Goal: Task Accomplishment & Management: Complete application form

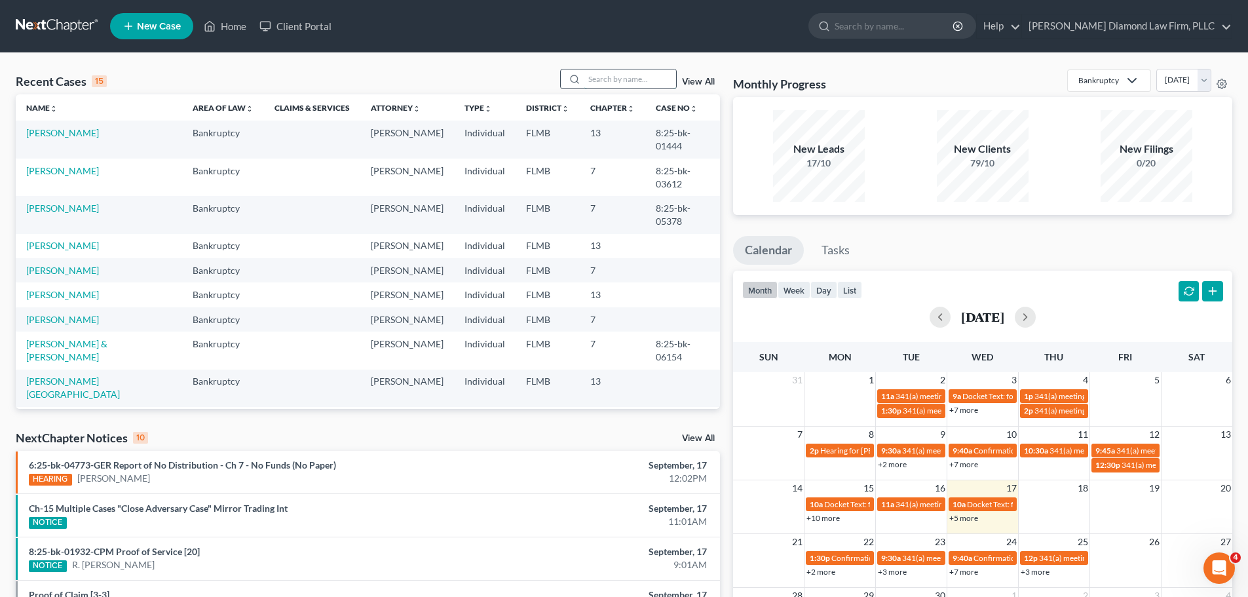
click at [628, 83] on input "search" at bounding box center [630, 78] width 92 height 19
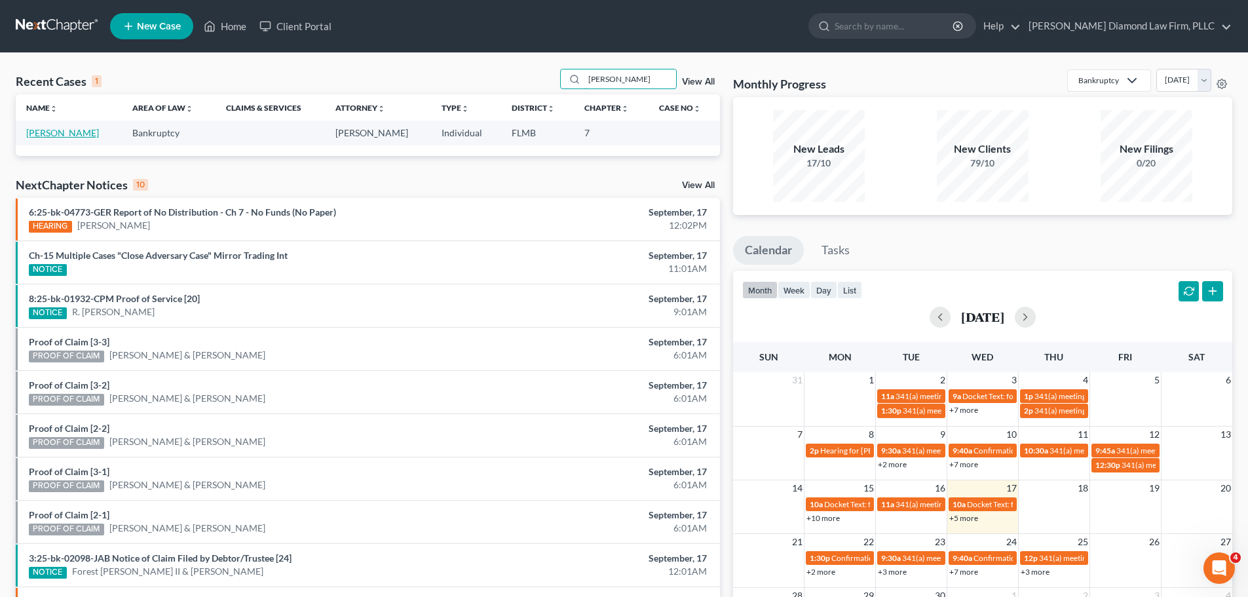
type input "[PERSON_NAME]"
click at [55, 129] on link "[PERSON_NAME]" at bounding box center [62, 132] width 73 height 11
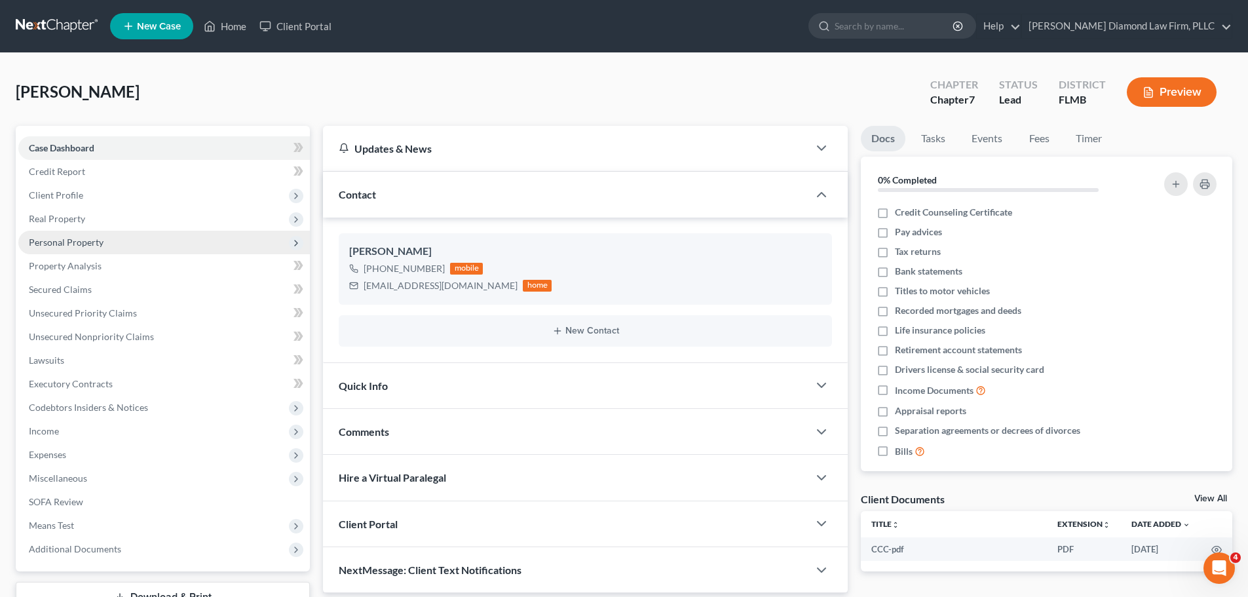
click at [81, 248] on span "Personal Property" at bounding box center [164, 243] width 292 height 24
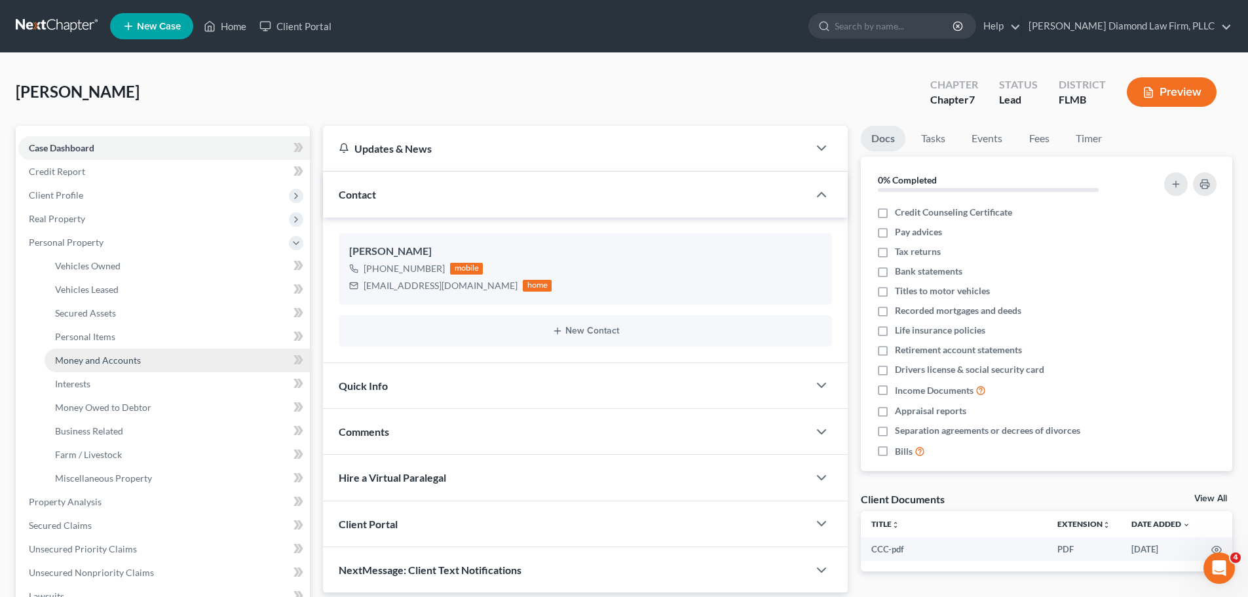
click at [62, 360] on span "Money and Accounts" at bounding box center [98, 359] width 86 height 11
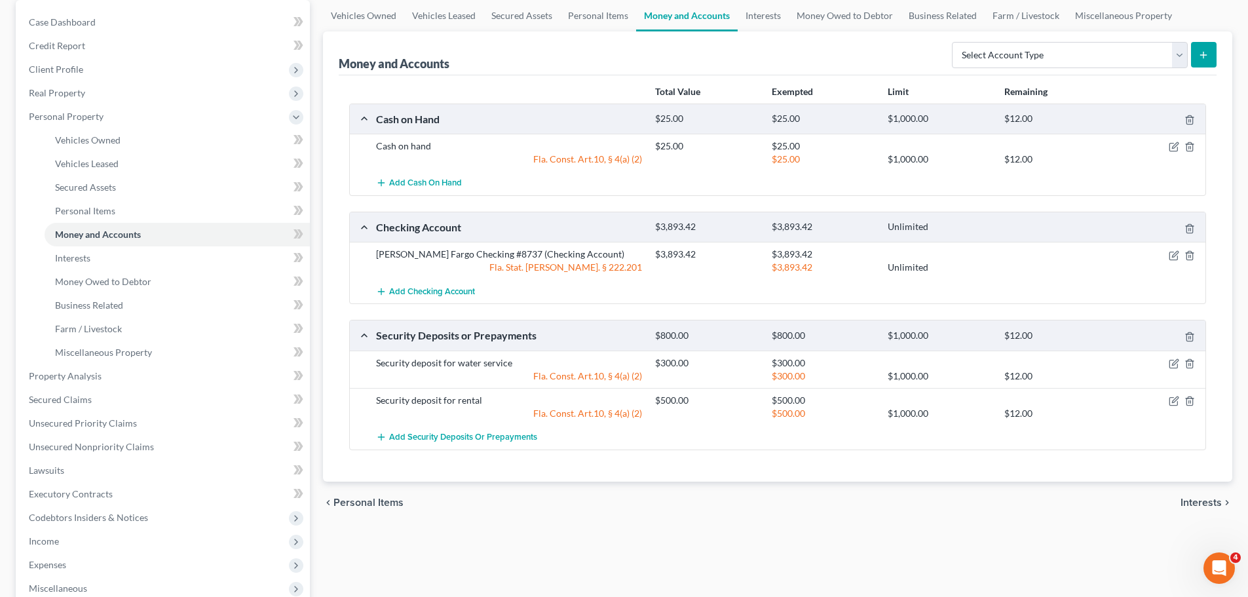
scroll to position [131, 0]
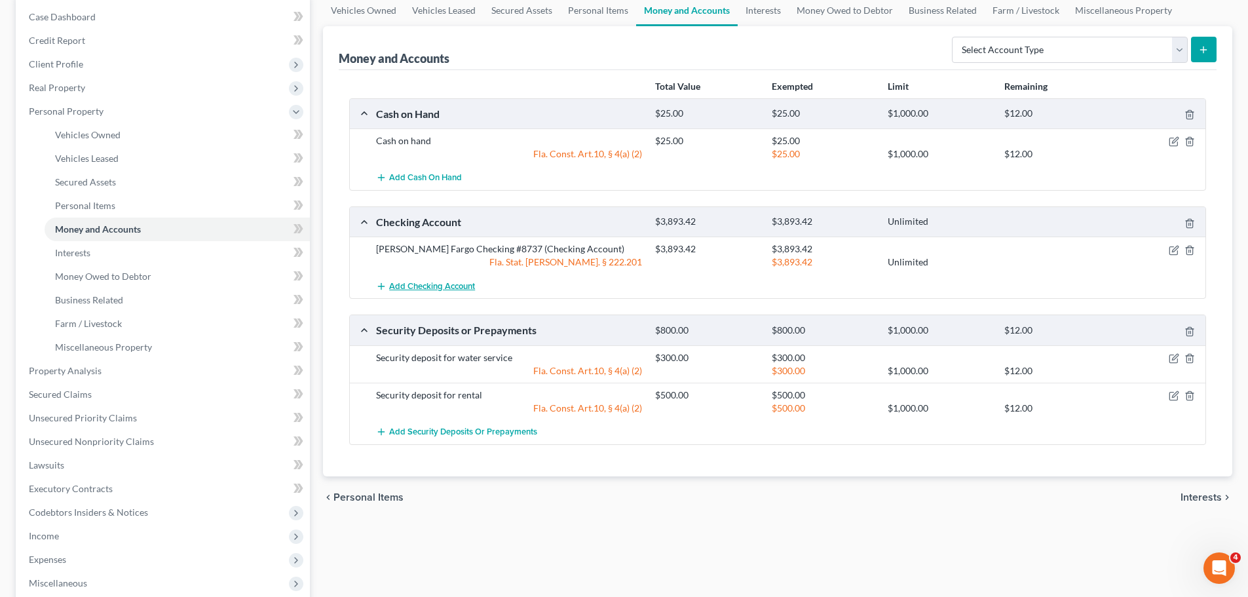
click at [434, 293] on button "Add Checking Account" at bounding box center [425, 286] width 99 height 24
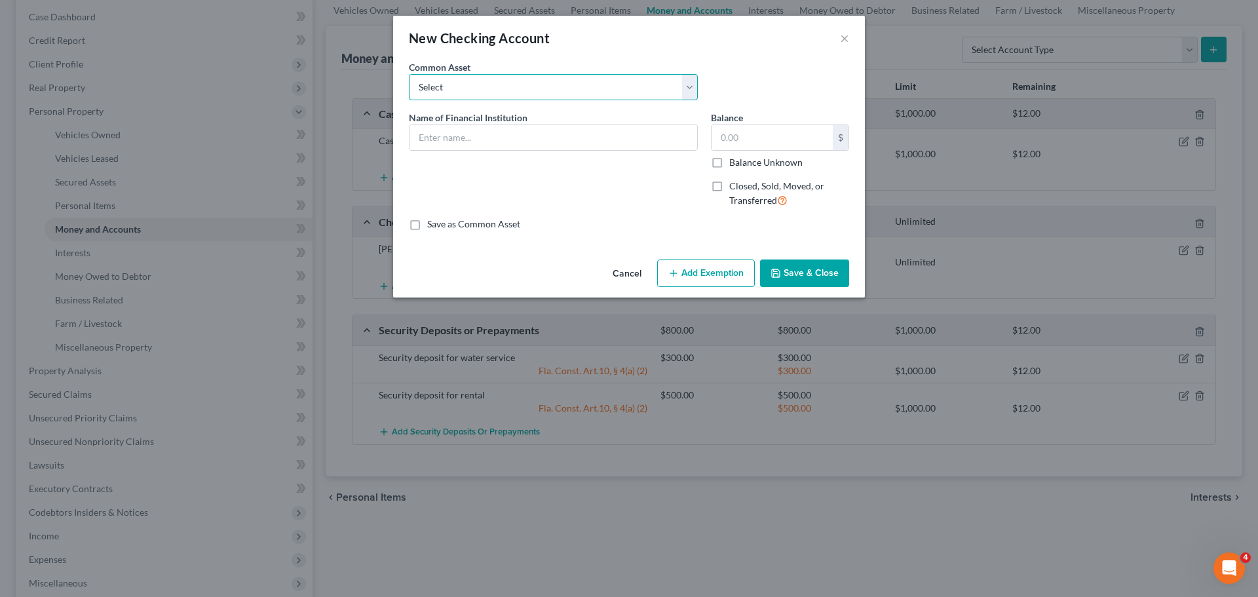
click at [500, 83] on select "Select Chase Bank Achieva Truist Regions Truist Navy Federal CU Bank of America…" at bounding box center [553, 87] width 289 height 26
select select "8"
click at [409, 74] on select "Select Chase Bank Achieva Truist Regions Truist Navy Federal CU Bank of America…" at bounding box center [553, 87] width 289 height 26
type input "Suncoast CU"
type input "0.00"
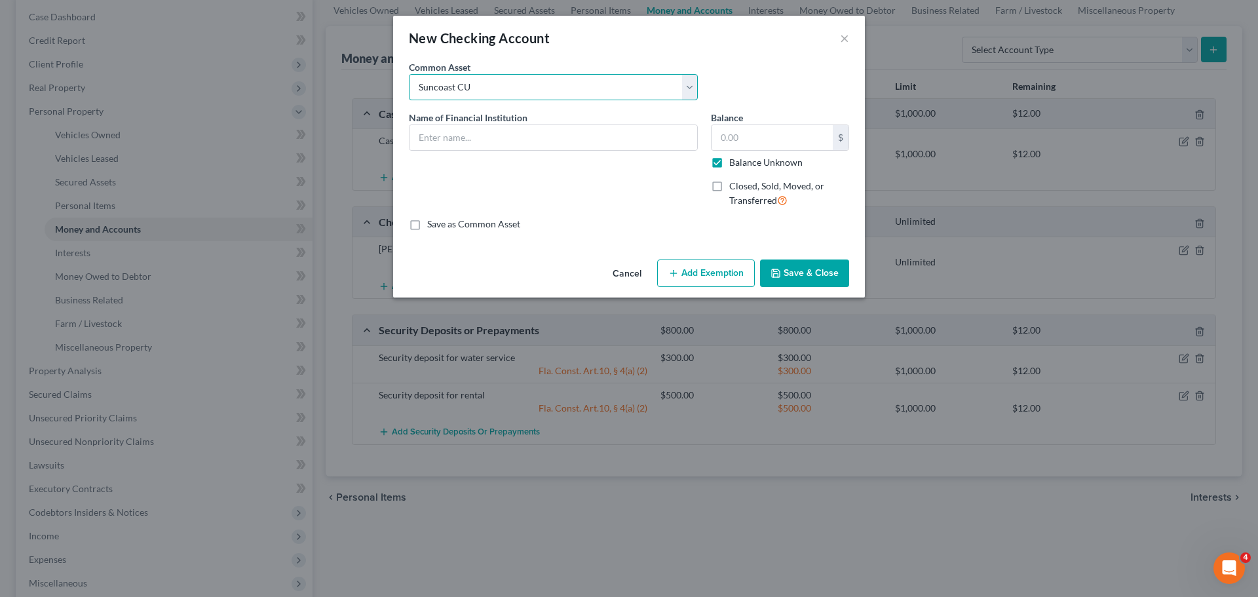
checkbox input "true"
click at [487, 135] on input "Suncoast CU" at bounding box center [553, 137] width 288 height 25
click at [510, 142] on input "Suncoast CU" at bounding box center [553, 137] width 288 height 25
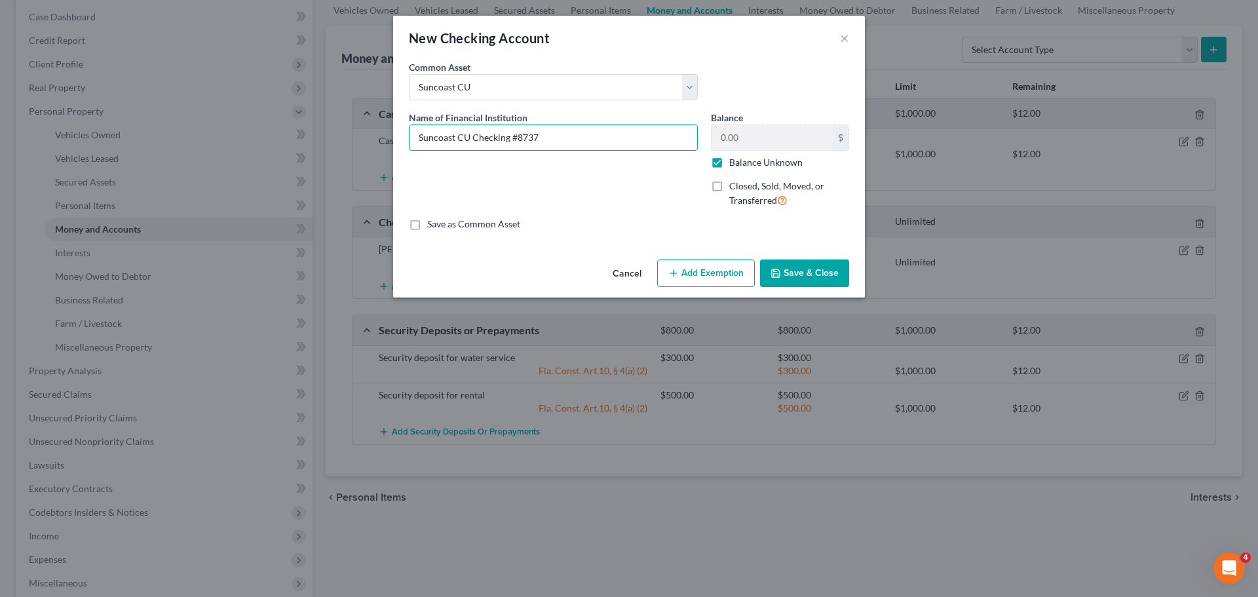
type input "Suncoast CU Checking #8737"
click at [751, 160] on label "Balance Unknown" at bounding box center [765, 162] width 73 height 13
click at [743, 160] on input "Balance Unknown" at bounding box center [738, 160] width 9 height 9
checkbox input "false"
click at [759, 141] on input "0.00" at bounding box center [771, 137] width 121 height 25
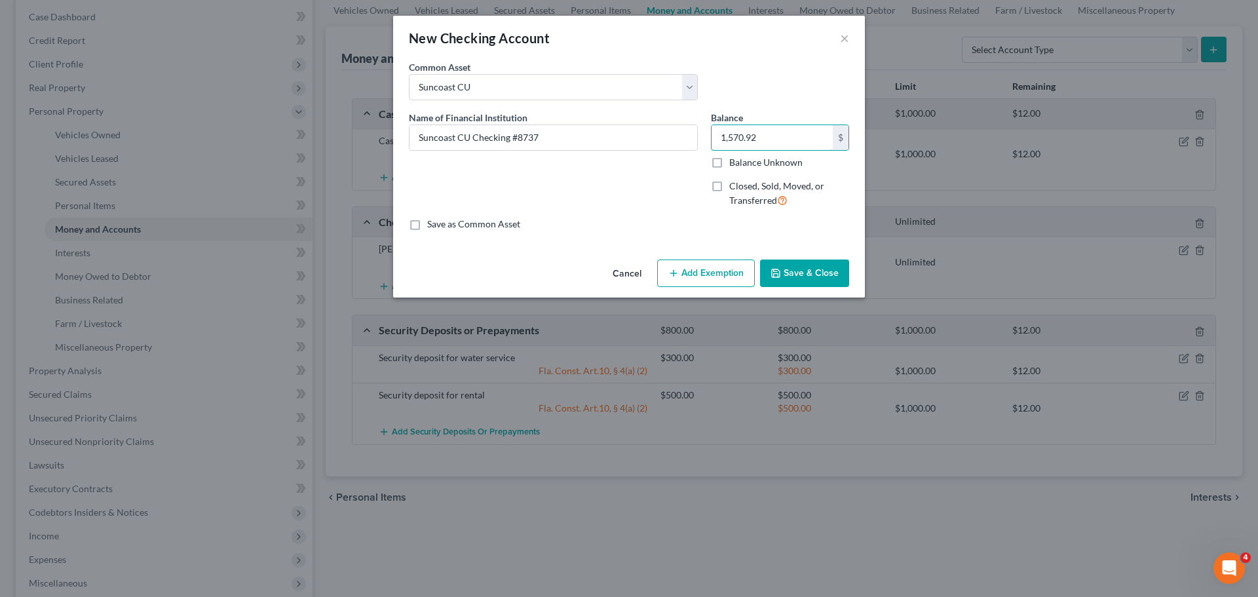
type input "1,570.92"
click at [793, 271] on button "Save & Close" at bounding box center [804, 273] width 89 height 28
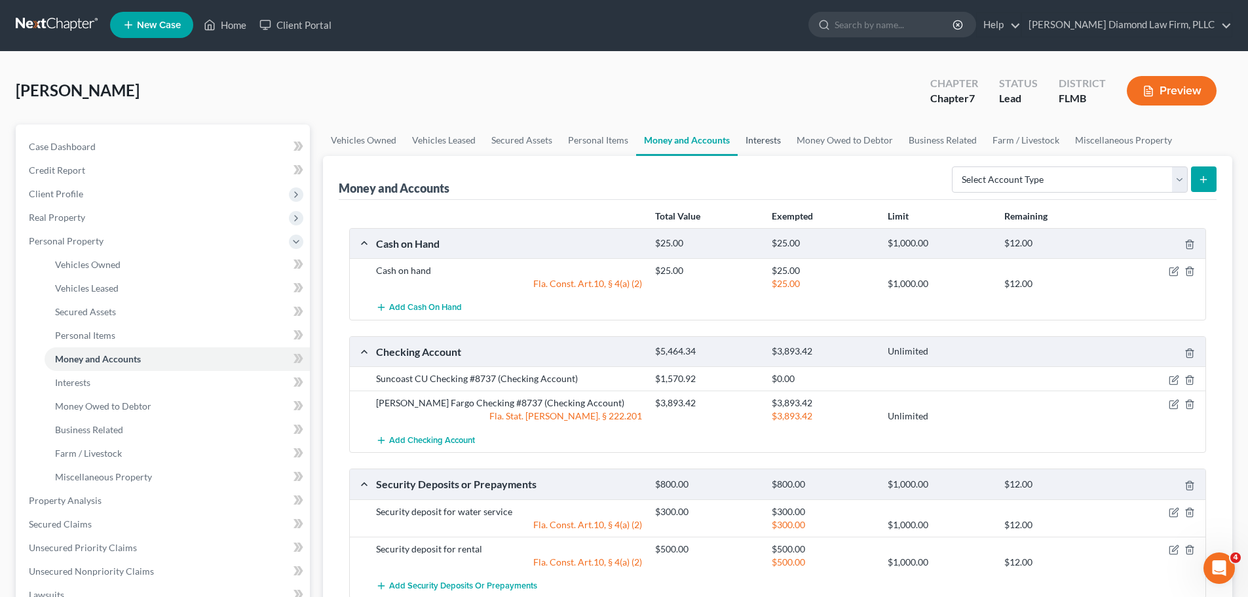
scroll to position [0, 0]
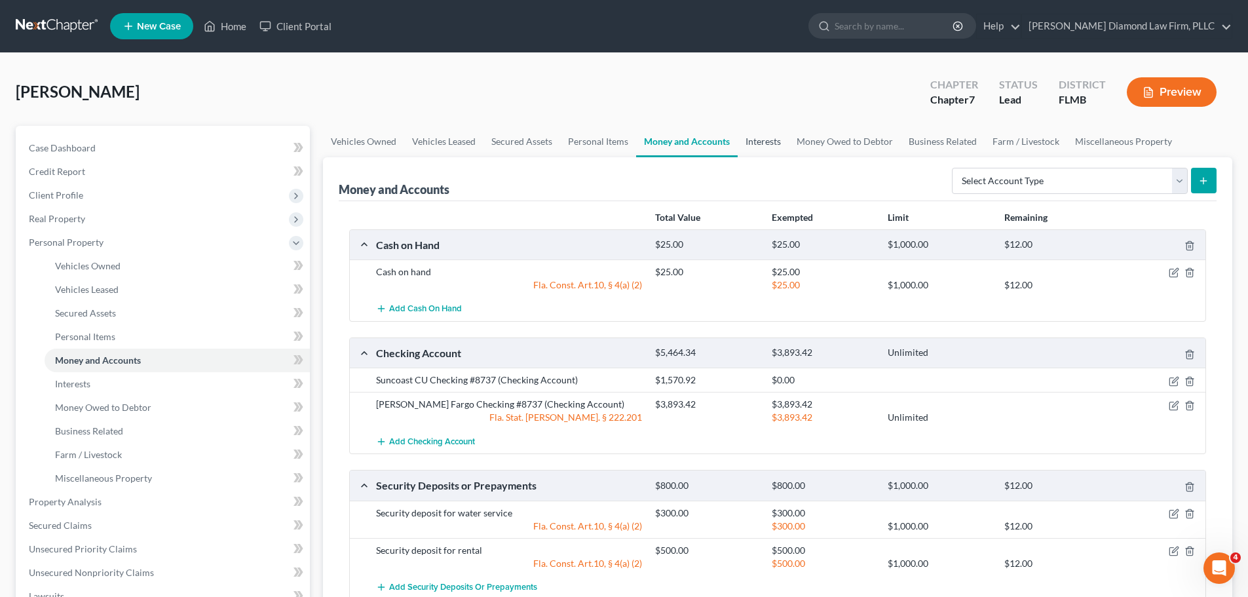
click at [766, 138] on link "Interests" at bounding box center [763, 141] width 51 height 31
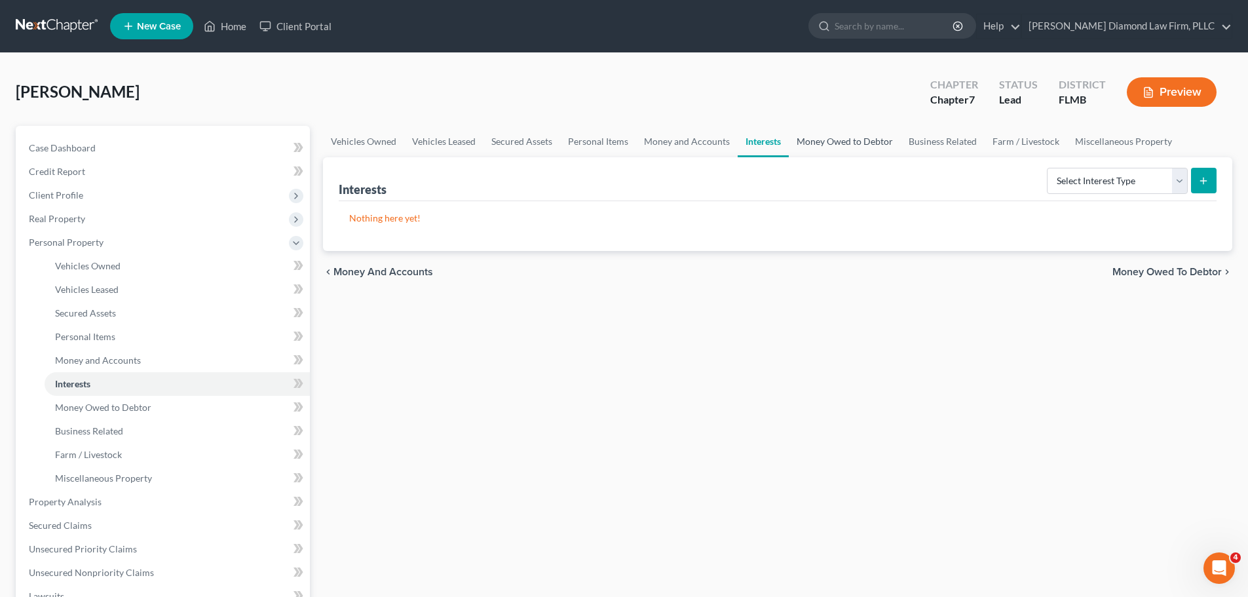
click at [829, 144] on link "Money Owed to Debtor" at bounding box center [845, 141] width 112 height 31
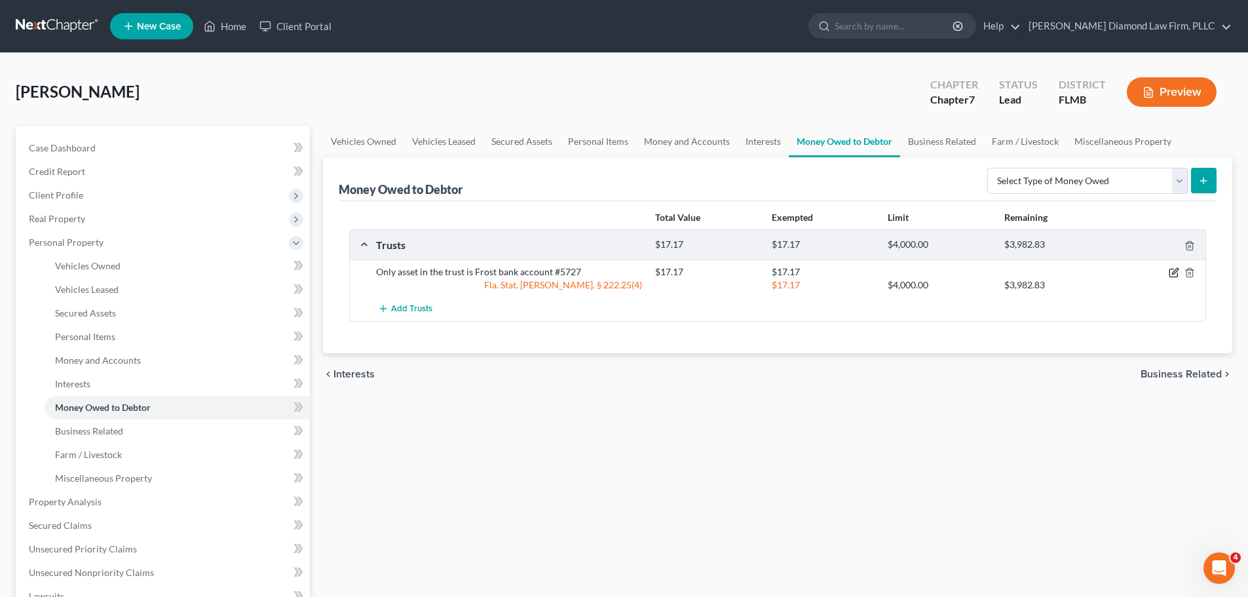
click at [1172, 274] on icon "button" at bounding box center [1175, 272] width 6 height 6
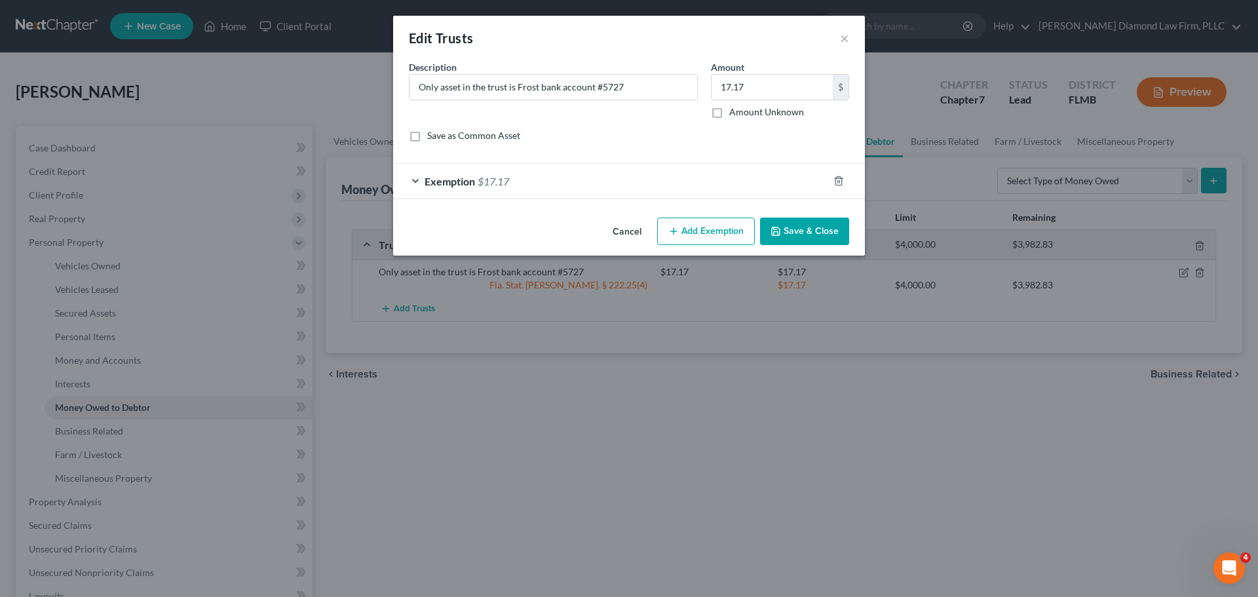
click at [611, 235] on button "Cancel" at bounding box center [627, 232] width 50 height 26
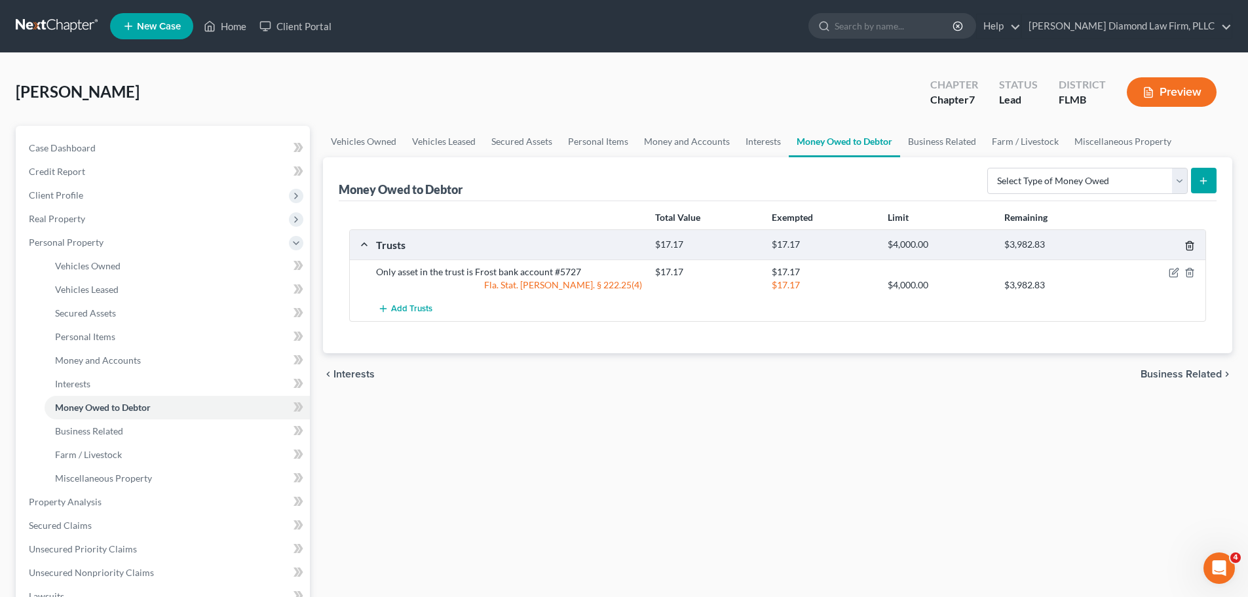
click at [1190, 245] on icon "button" at bounding box center [1189, 245] width 10 height 10
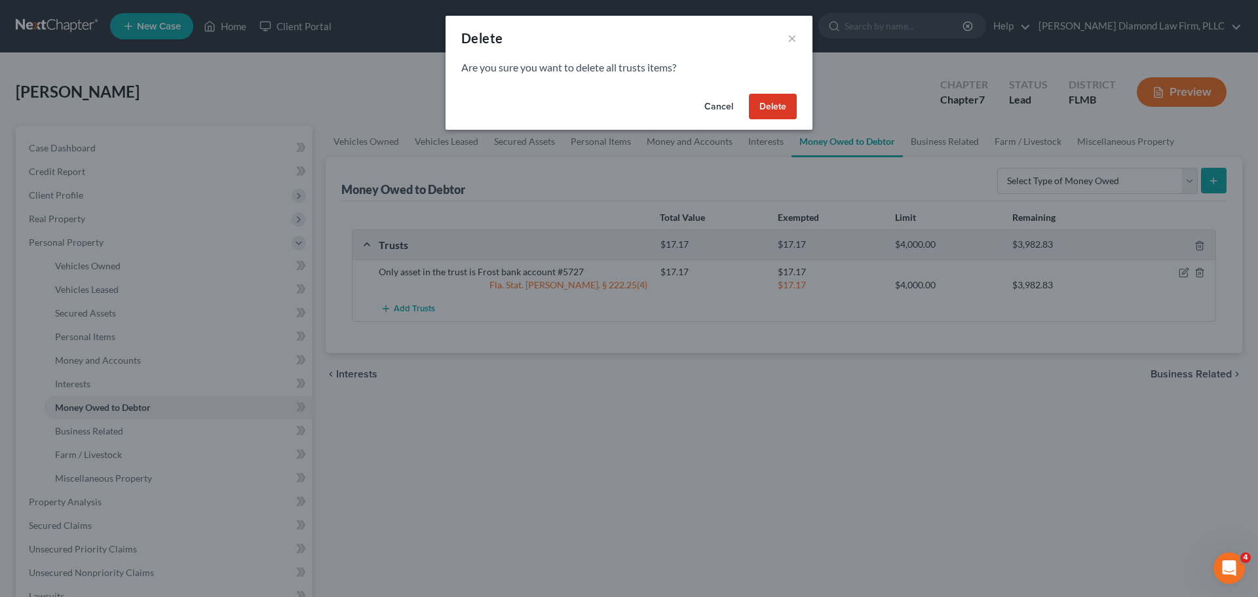
click at [778, 99] on button "Delete" at bounding box center [773, 107] width 48 height 26
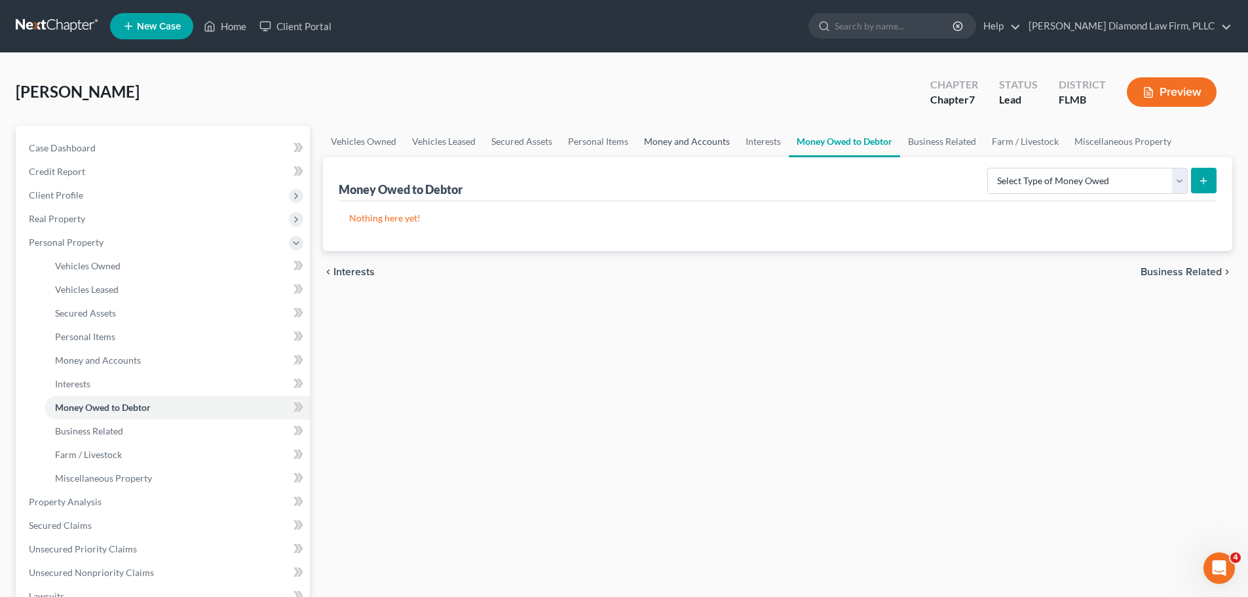
click at [647, 145] on link "Money and Accounts" at bounding box center [687, 141] width 102 height 31
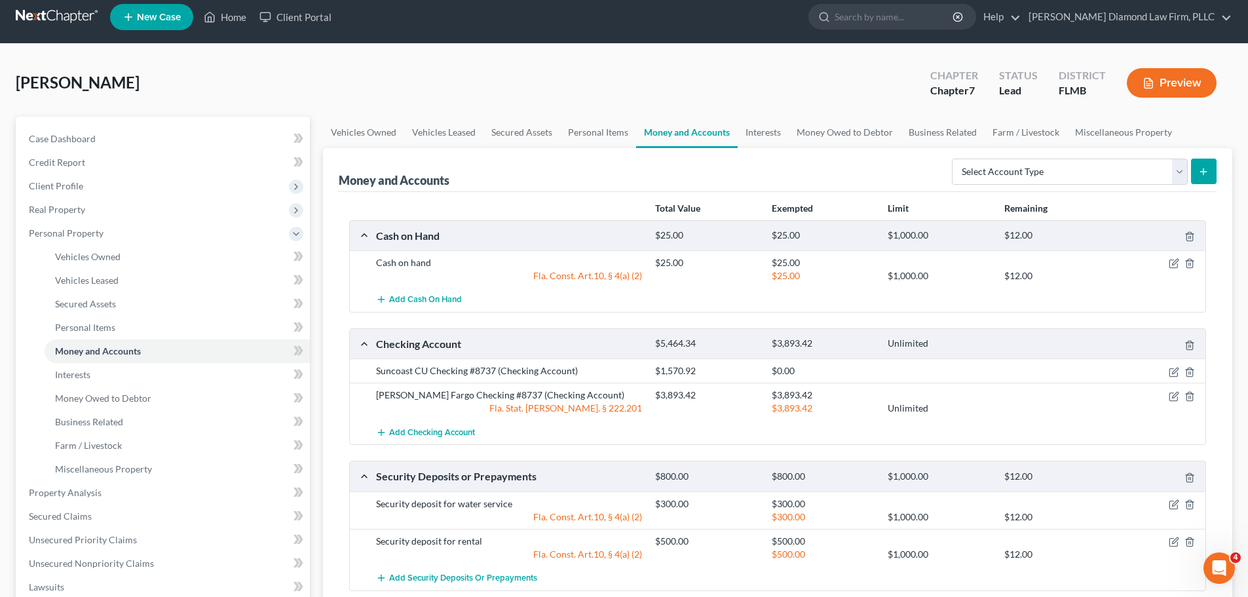
scroll to position [197, 0]
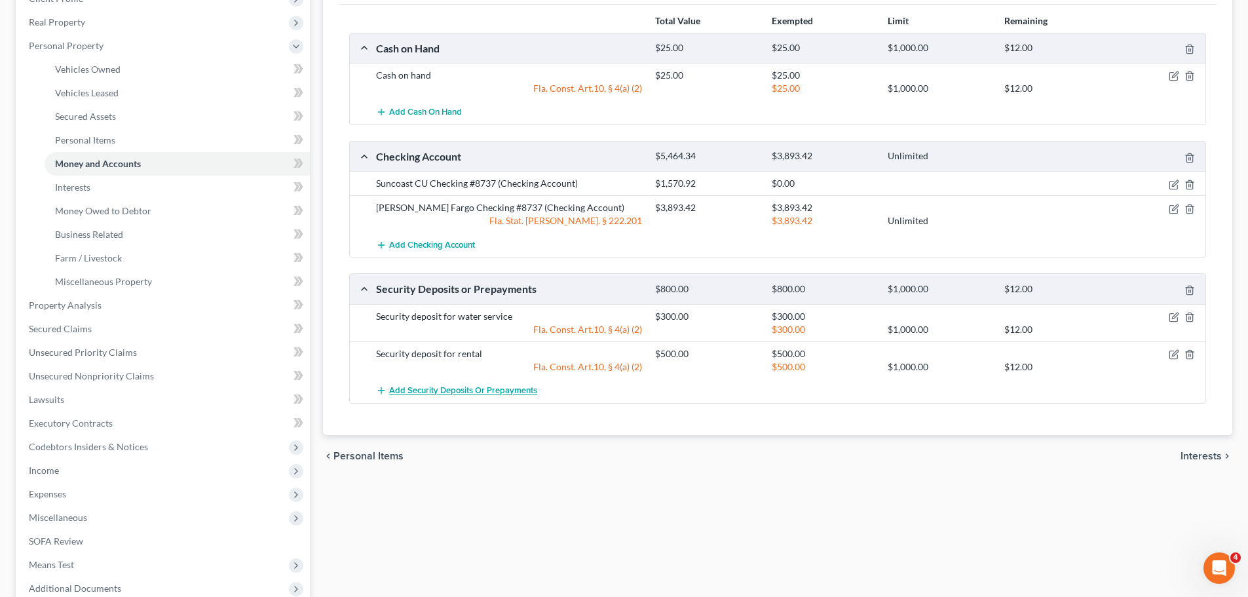
click at [462, 388] on span "Add Security Deposits or Prepayments" at bounding box center [463, 390] width 148 height 10
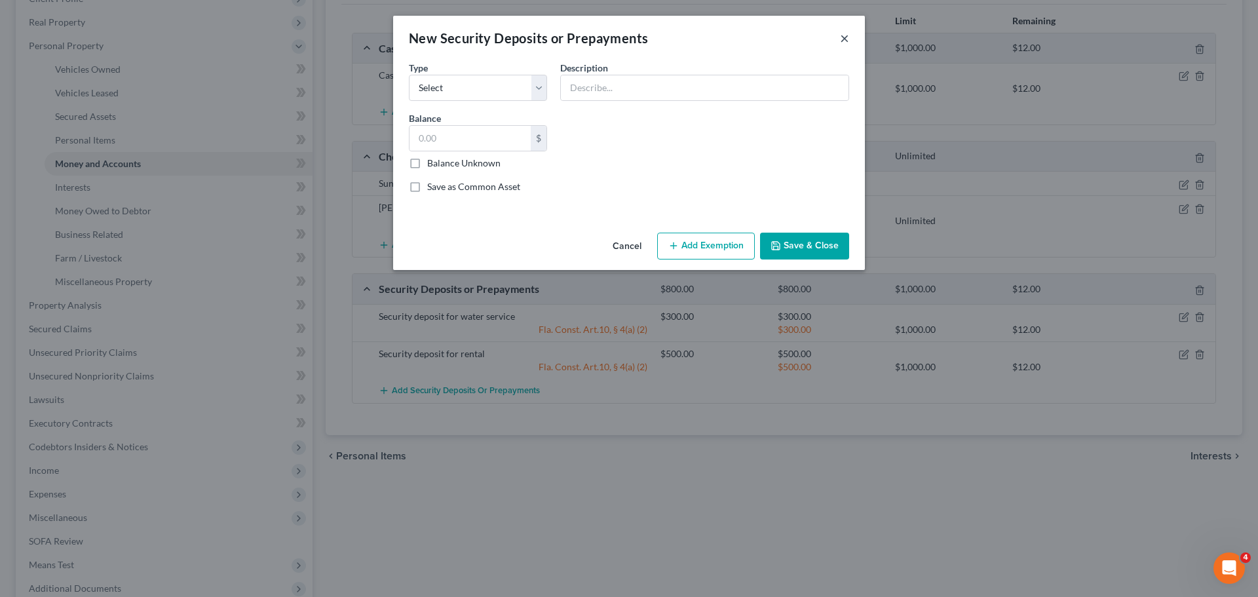
click at [848, 32] on button "×" at bounding box center [844, 38] width 9 height 16
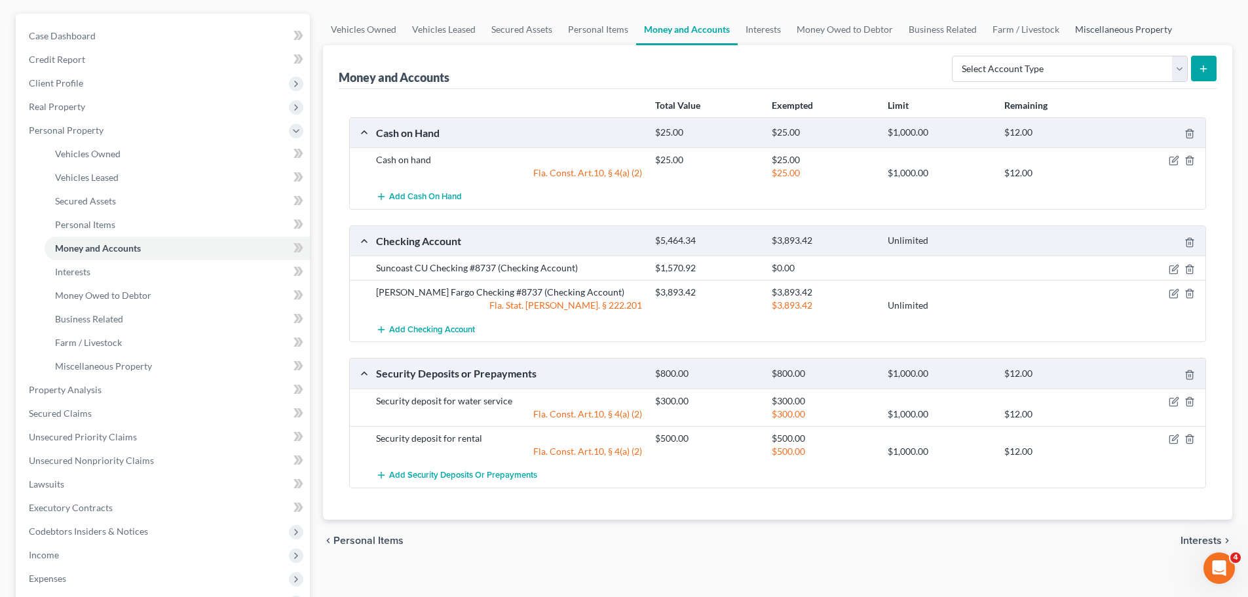
scroll to position [0, 0]
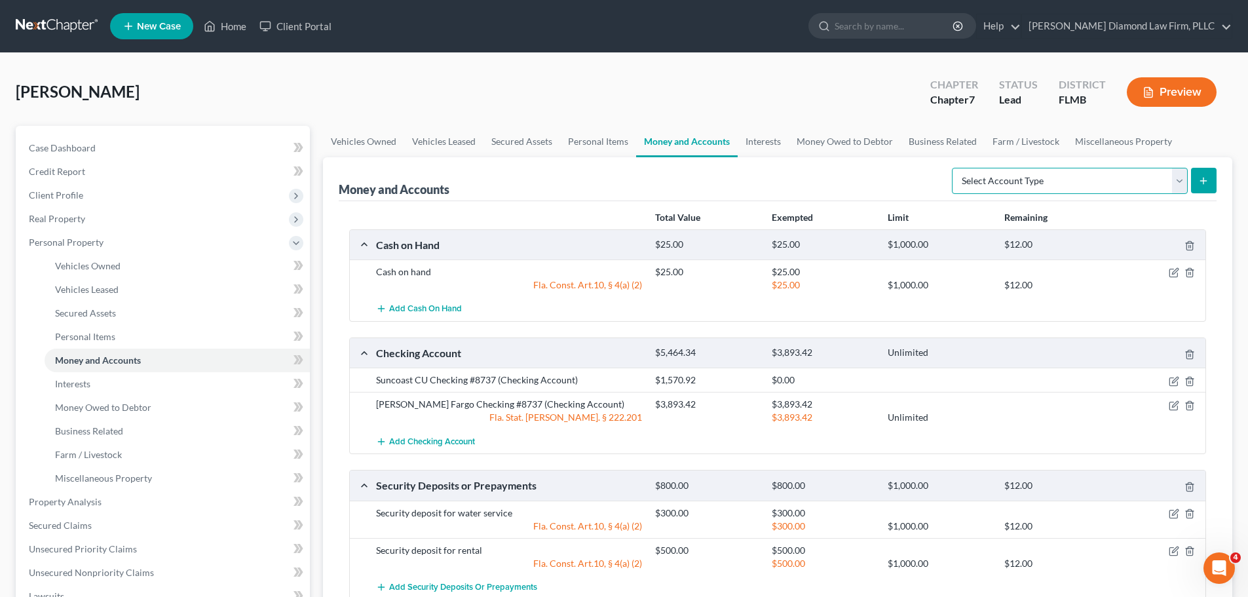
click at [1108, 174] on select "Select Account Type Brokerage Cash on Hand Certificates of Deposit Checking Acc…" at bounding box center [1070, 181] width 236 height 26
select select "other"
click at [954, 168] on select "Select Account Type Brokerage Cash on Hand Certificates of Deposit Checking Acc…" at bounding box center [1070, 181] width 236 height 26
click at [1195, 175] on button "submit" at bounding box center [1204, 181] width 26 height 26
click at [1209, 182] on button "submit" at bounding box center [1204, 181] width 26 height 26
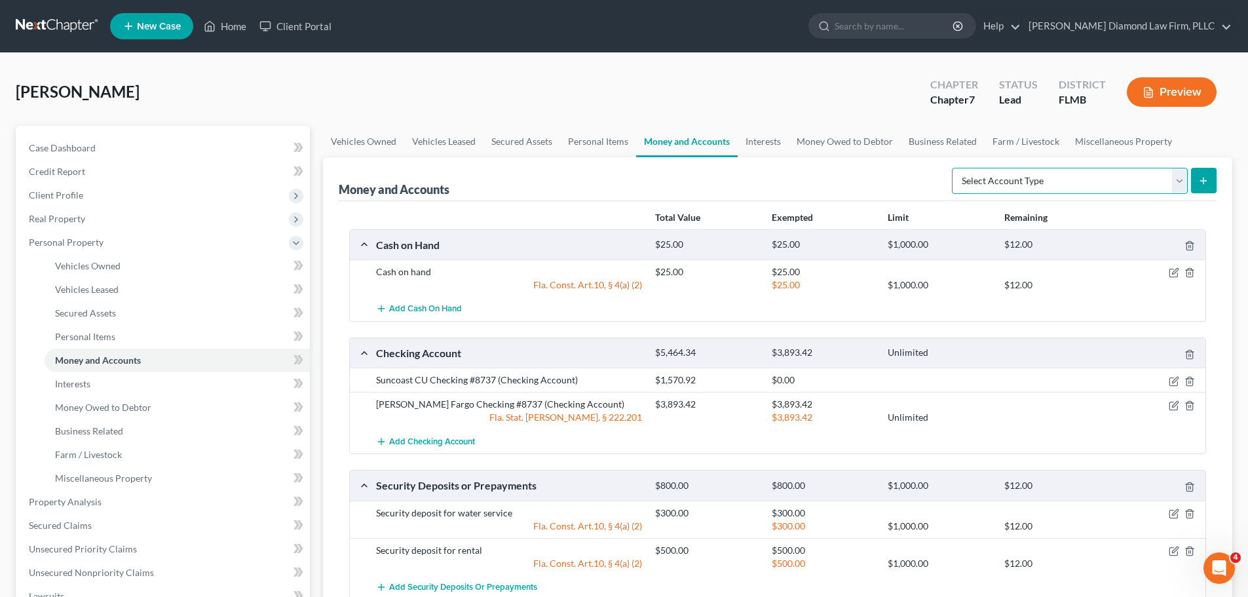
click at [1136, 172] on select "Select Account Type Brokerage Cash on Hand Certificates of Deposit Checking Acc…" at bounding box center [1070, 181] width 236 height 26
select select "other"
click at [954, 168] on select "Select Account Type Brokerage Cash on Hand Certificates of Deposit Checking Acc…" at bounding box center [1070, 181] width 236 height 26
click at [1207, 177] on icon "submit" at bounding box center [1203, 181] width 10 height 10
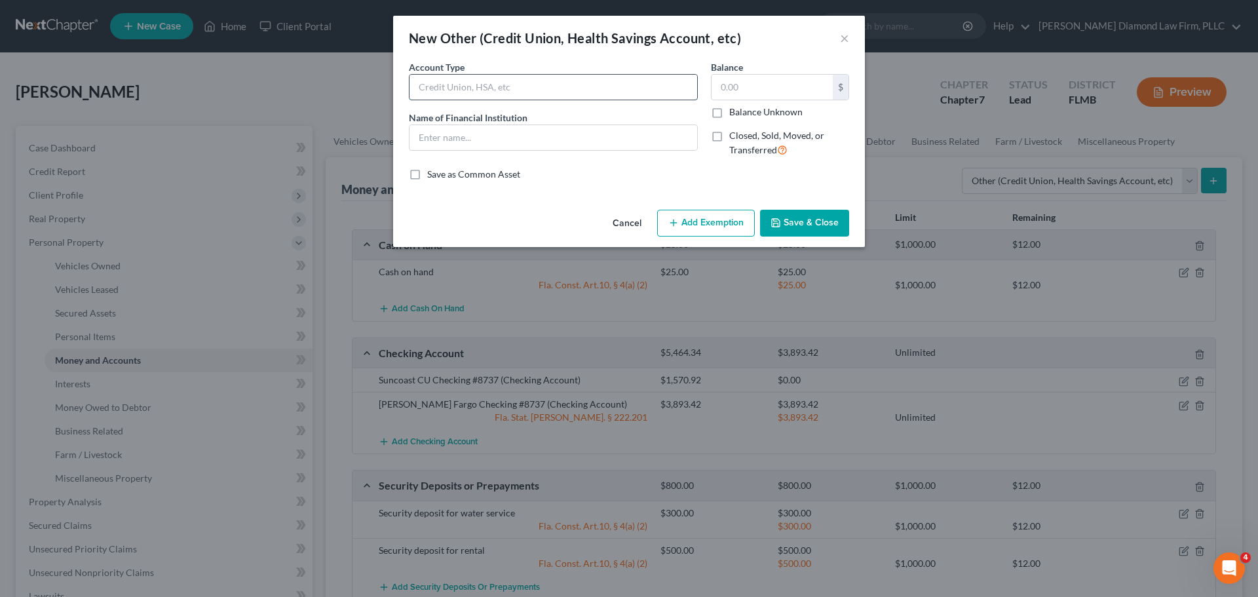
click at [516, 88] on input "text" at bounding box center [553, 87] width 288 height 25
type input "T"
type input "Qualified Income Trust"
click at [506, 133] on input "text" at bounding box center [553, 137] width 288 height 25
click at [511, 140] on input "Frost" at bounding box center [553, 137] width 288 height 25
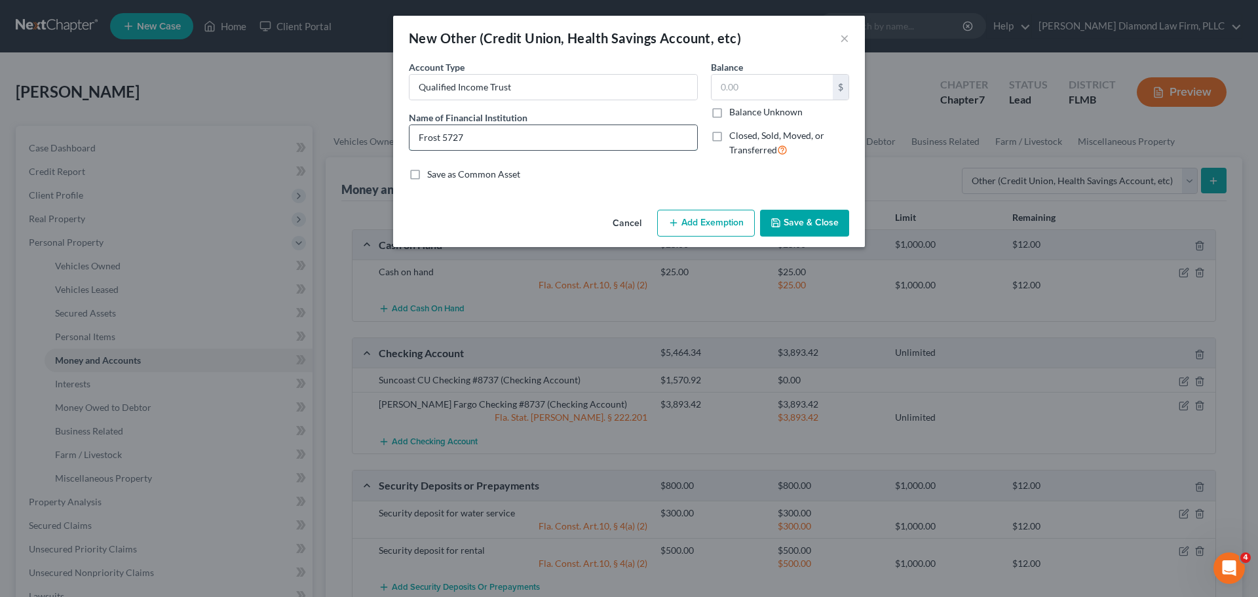
click at [442, 139] on input "Frost 5727" at bounding box center [553, 137] width 288 height 25
type input "Frost #5727"
click at [757, 82] on input "text" at bounding box center [771, 87] width 121 height 25
type input "0"
click at [762, 140] on span "Closed, Sold, Moved, or Transferred" at bounding box center [776, 143] width 95 height 26
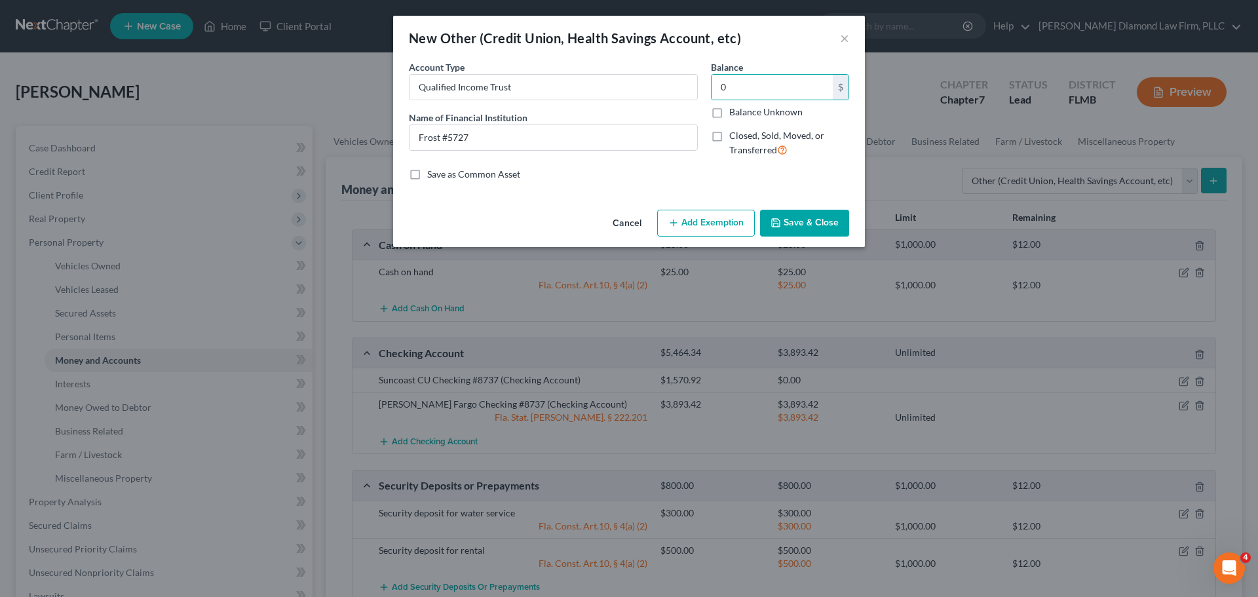
click at [743, 138] on input "Closed, Sold, Moved, or Transferred" at bounding box center [738, 133] width 9 height 9
checkbox input "true"
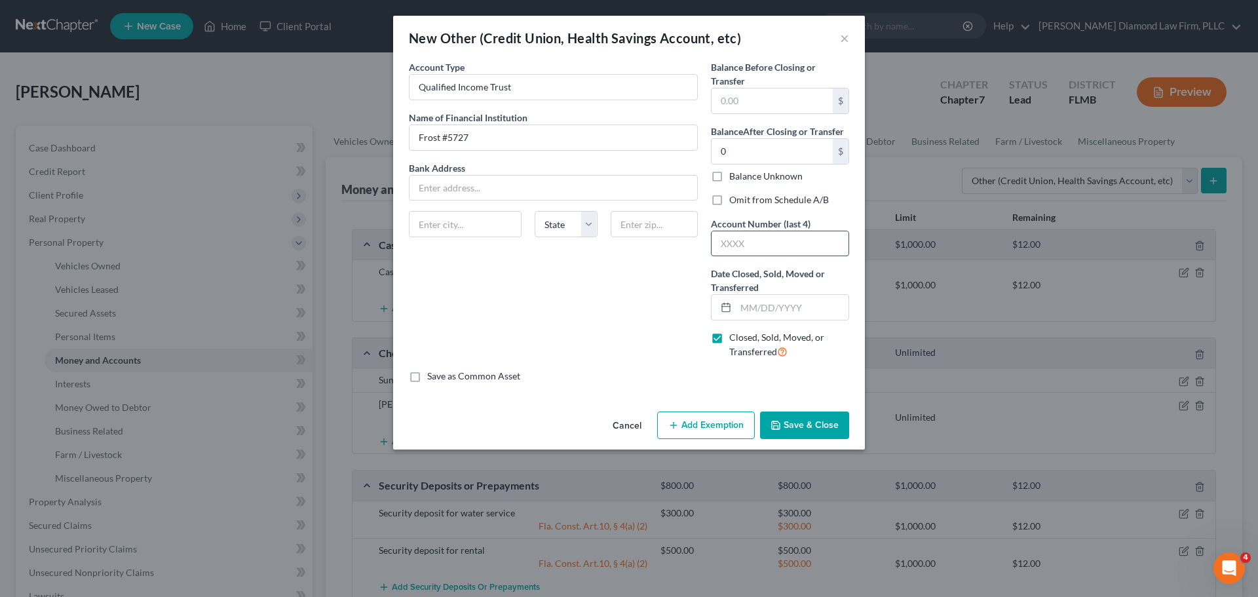
click at [761, 236] on input "text" at bounding box center [779, 243] width 137 height 25
type input "5727"
click at [770, 314] on input "text" at bounding box center [792, 307] width 113 height 25
type input "08/31/2025"
click at [453, 191] on input "text" at bounding box center [553, 188] width 288 height 25
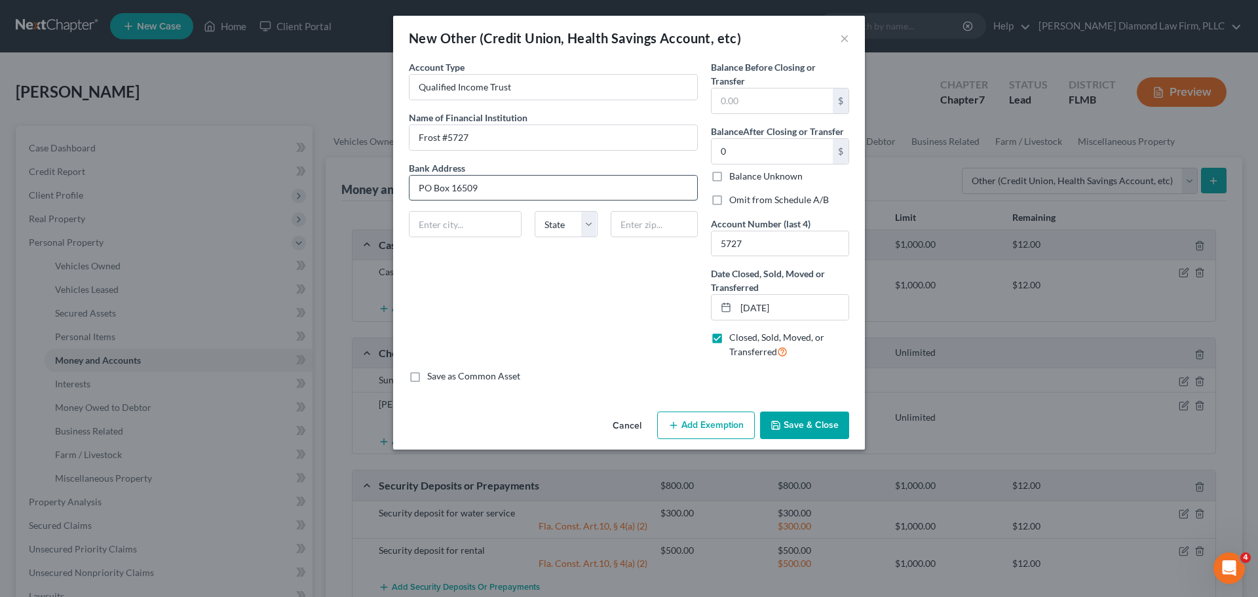
type input "PO Box 16509"
type input "Fort Worth"
select select "45"
type input "76162"
click at [809, 432] on button "Save & Close" at bounding box center [804, 425] width 89 height 28
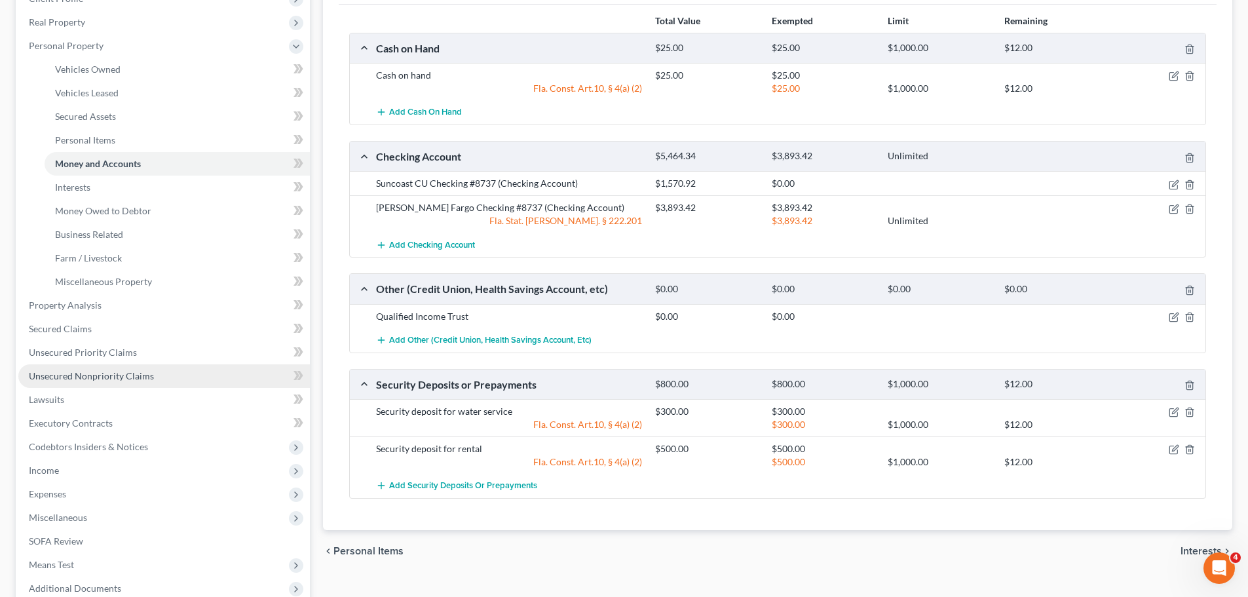
click at [67, 377] on span "Unsecured Nonpriority Claims" at bounding box center [91, 375] width 125 height 11
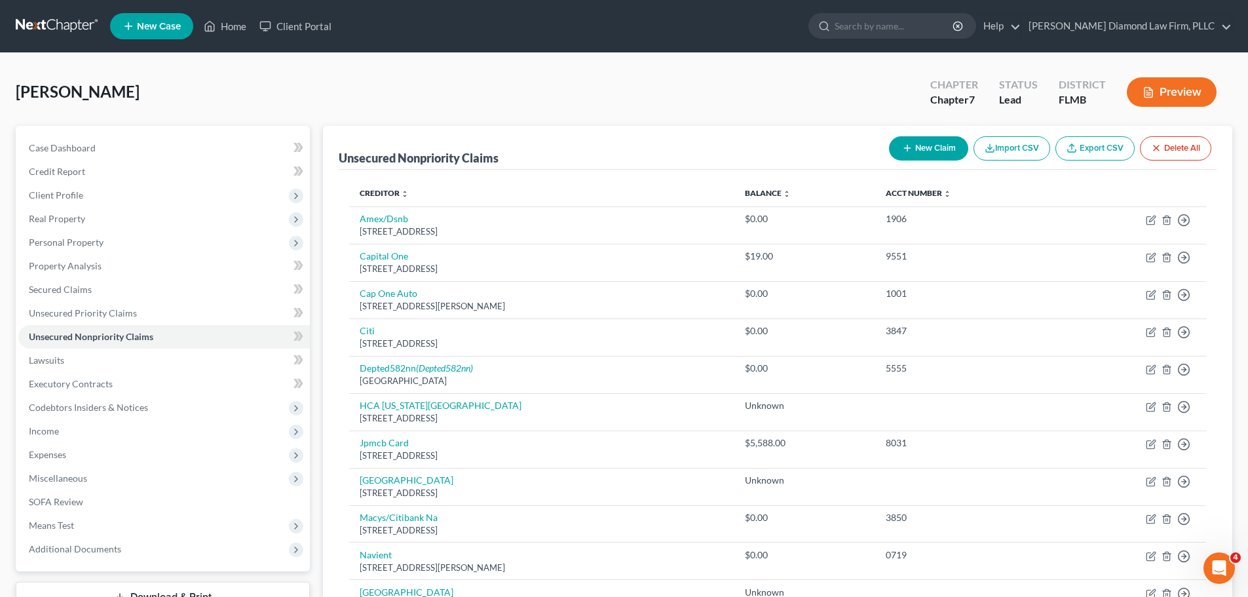
click at [1176, 92] on button "Preview" at bounding box center [1172, 91] width 90 height 29
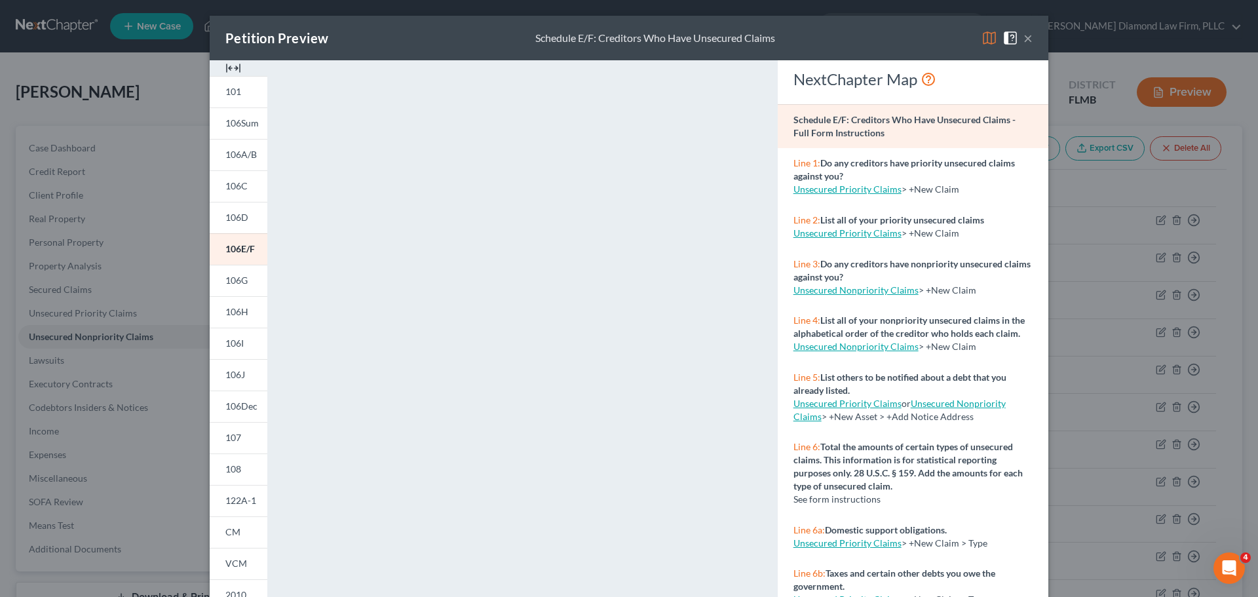
click at [860, 337] on strong "List all of your nonpriority unsecured claims in the alphabetical order of the …" at bounding box center [908, 326] width 231 height 24
click at [1025, 36] on button "×" at bounding box center [1027, 38] width 9 height 16
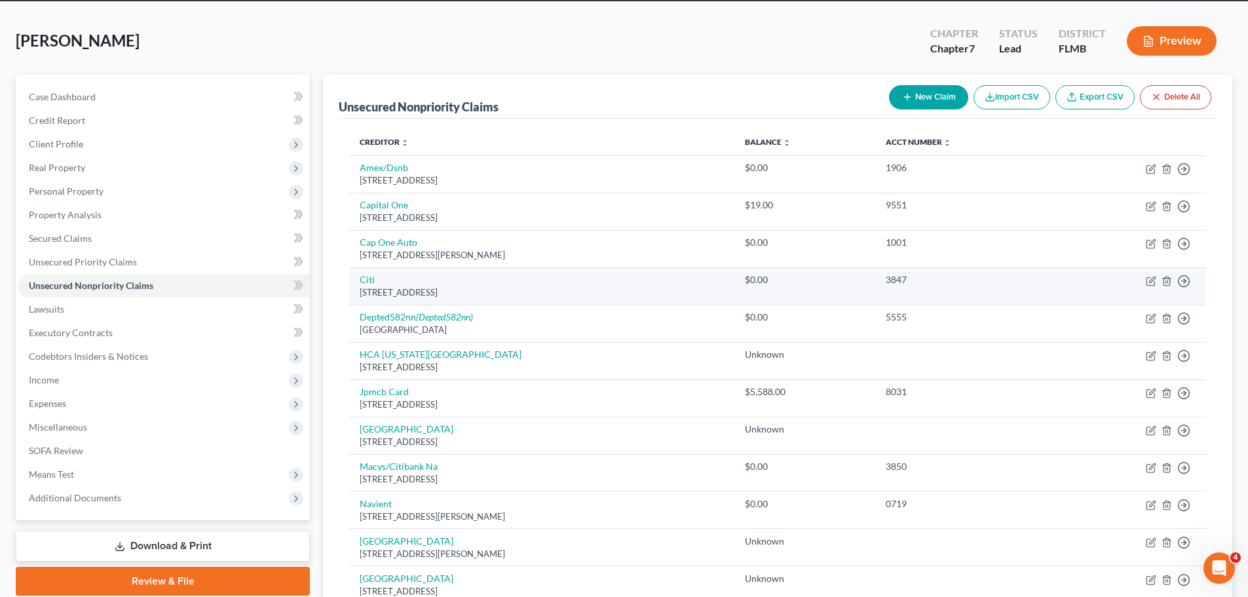
scroll to position [66, 0]
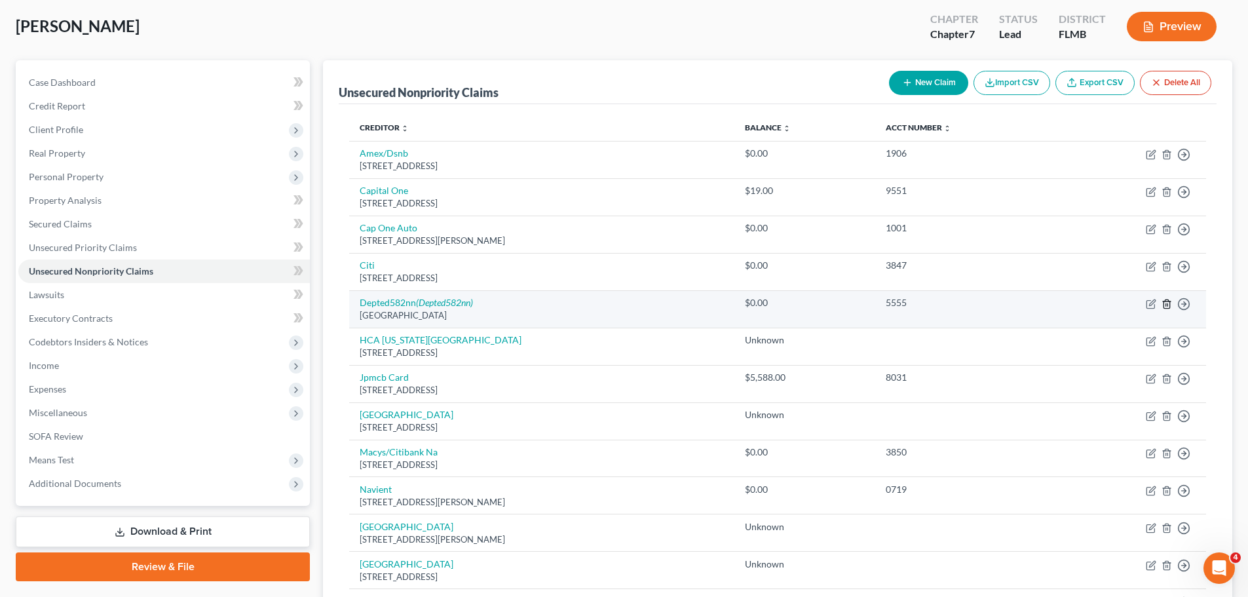
click at [1162, 301] on icon "button" at bounding box center [1166, 304] width 10 height 10
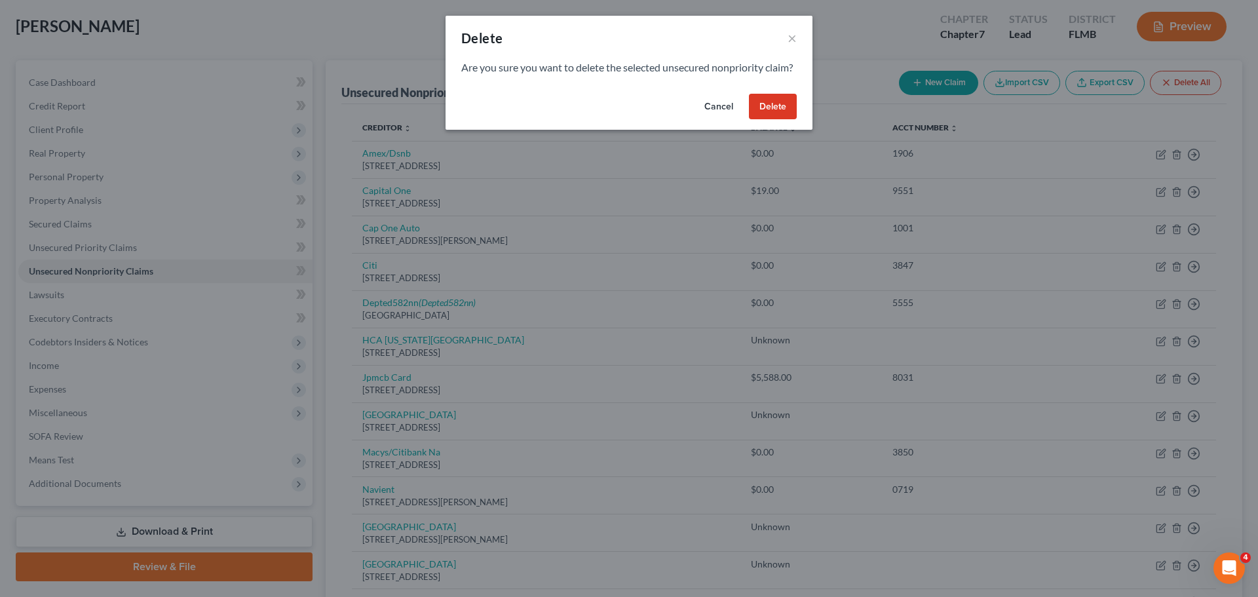
click at [760, 120] on button "Delete" at bounding box center [773, 107] width 48 height 26
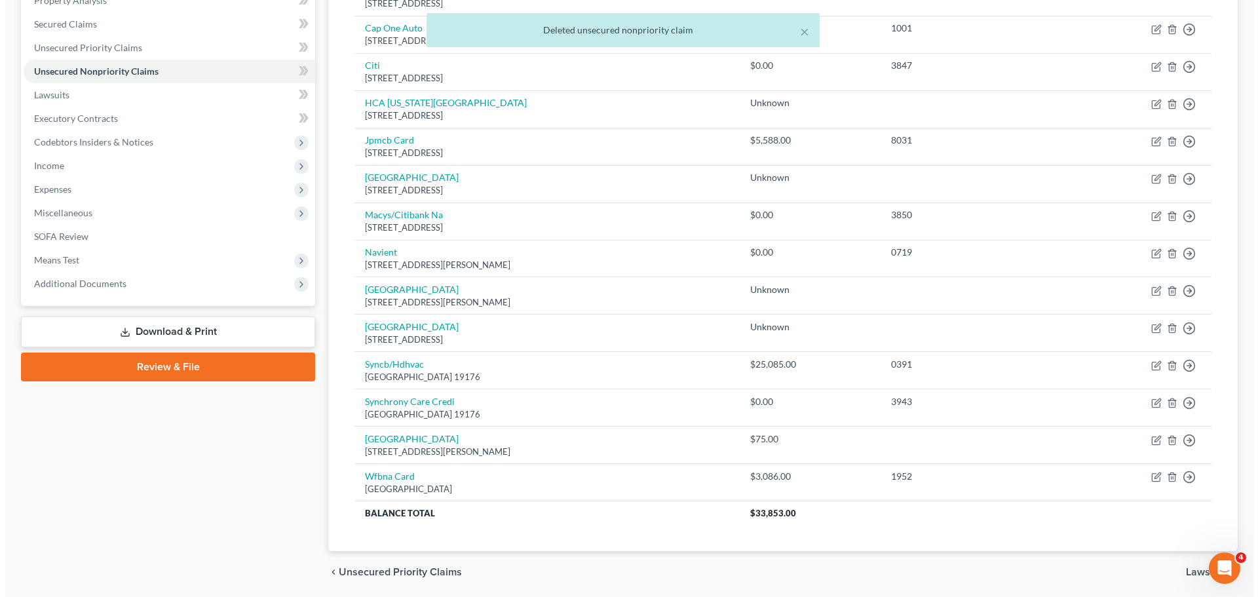
scroll to position [311, 0]
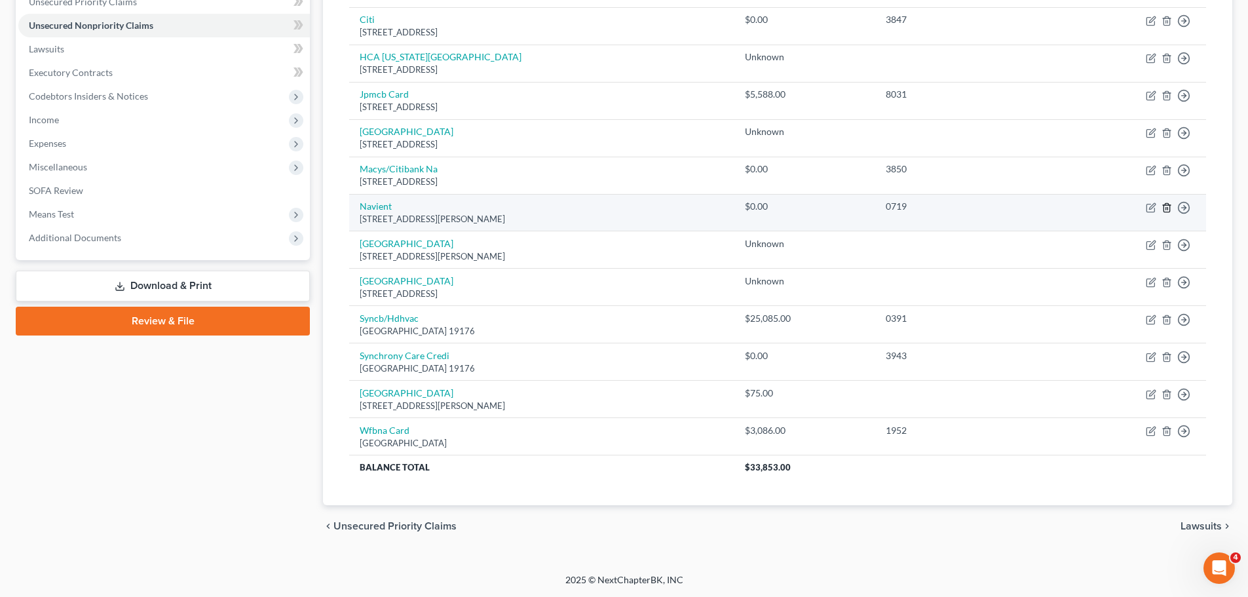
click at [1165, 208] on icon "button" at bounding box center [1166, 207] width 10 height 10
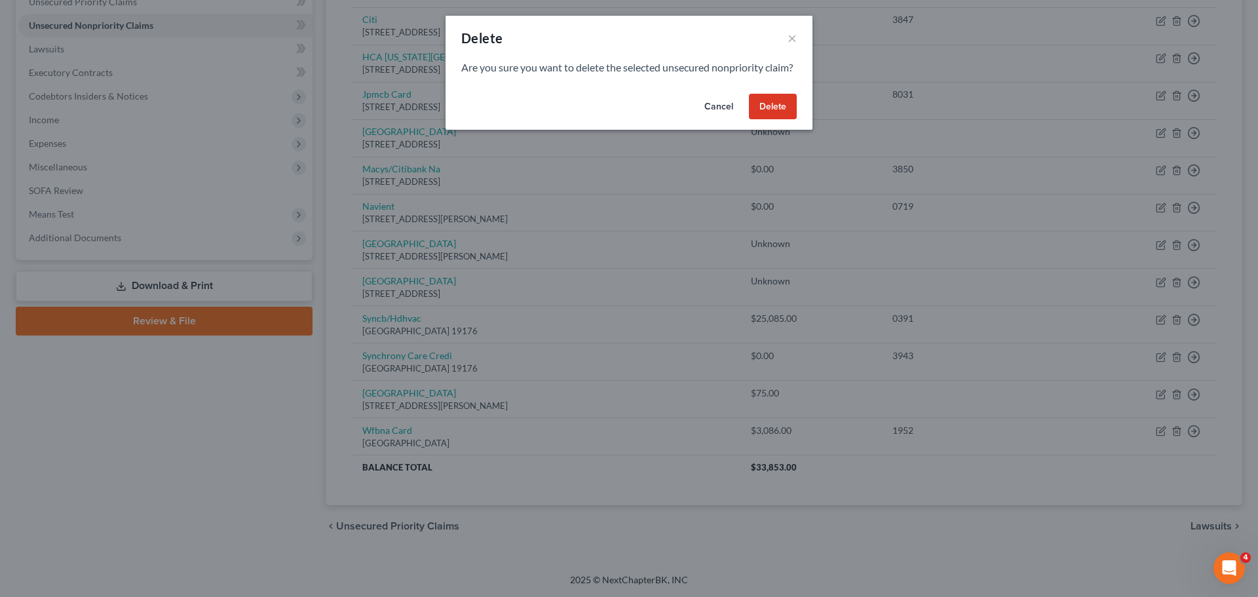
click at [774, 120] on button "Delete" at bounding box center [773, 107] width 48 height 26
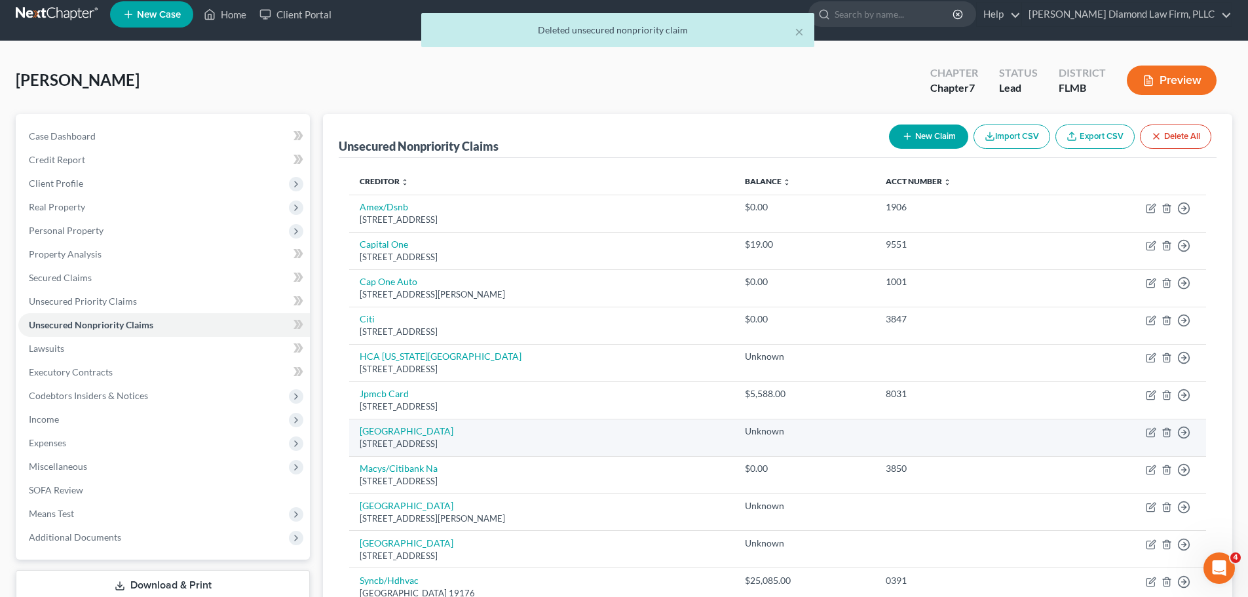
scroll to position [0, 0]
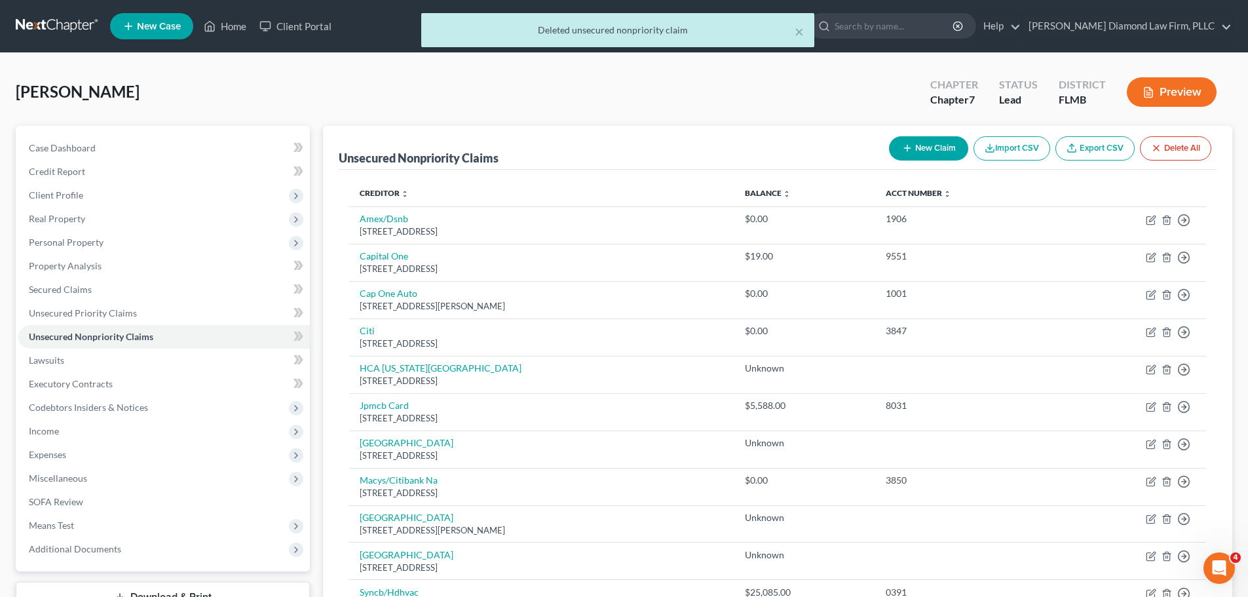
click at [22, 20] on div "× Deleted unsecured nonpriority claim" at bounding box center [617, 33] width 1248 height 41
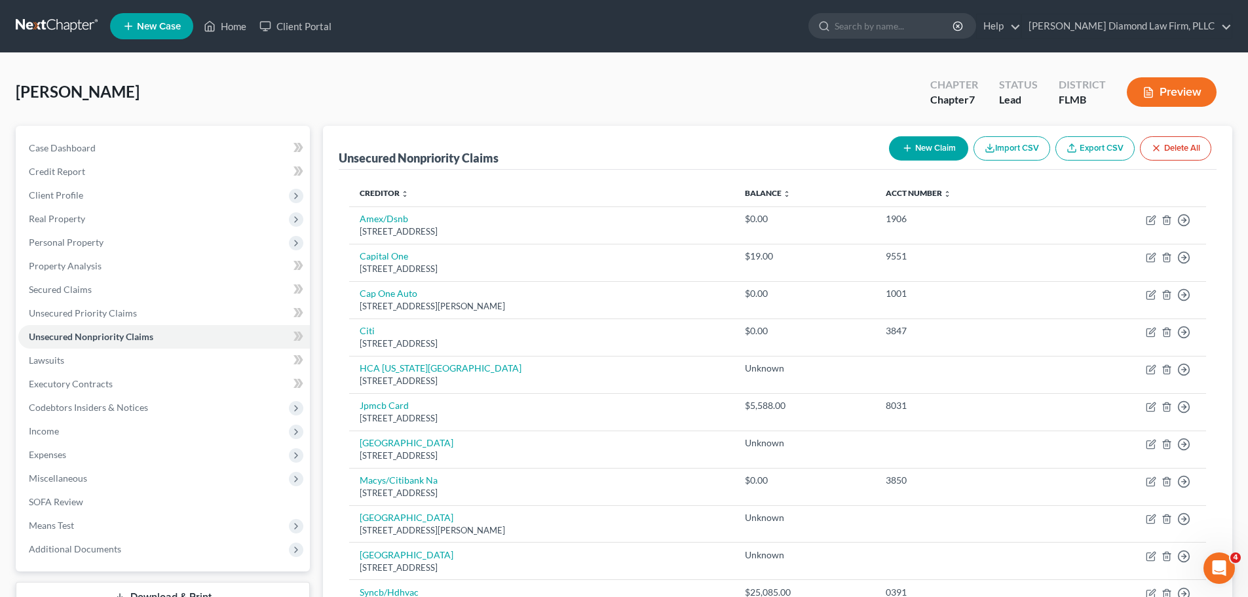
click at [53, 24] on link at bounding box center [58, 26] width 84 height 24
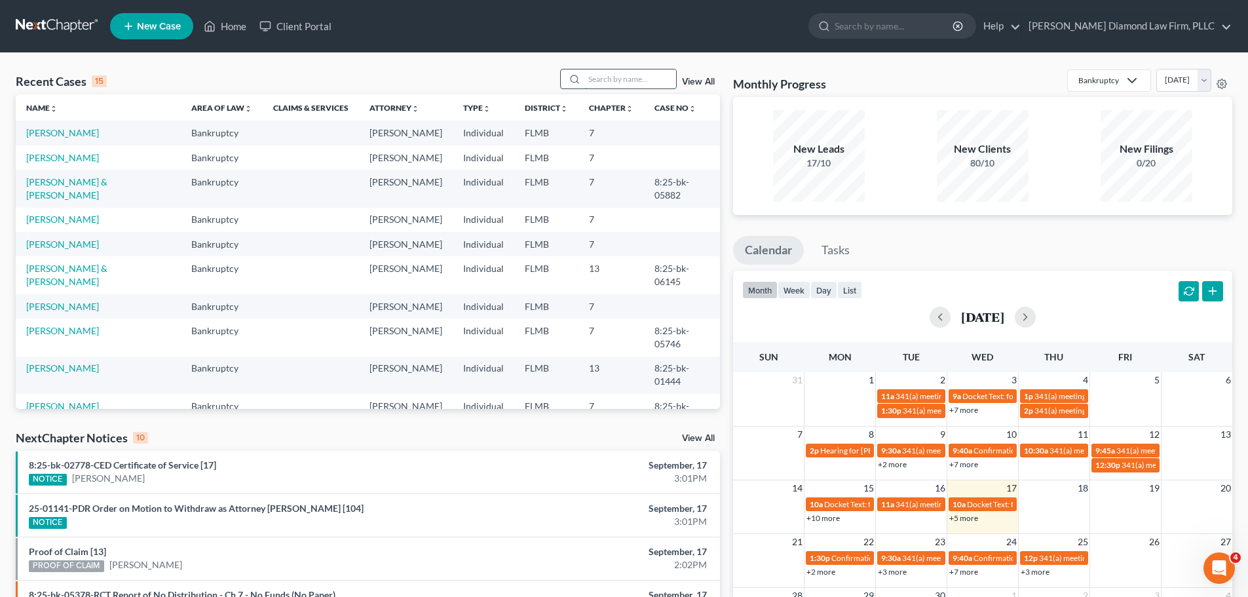
click at [645, 81] on input "search" at bounding box center [630, 78] width 92 height 19
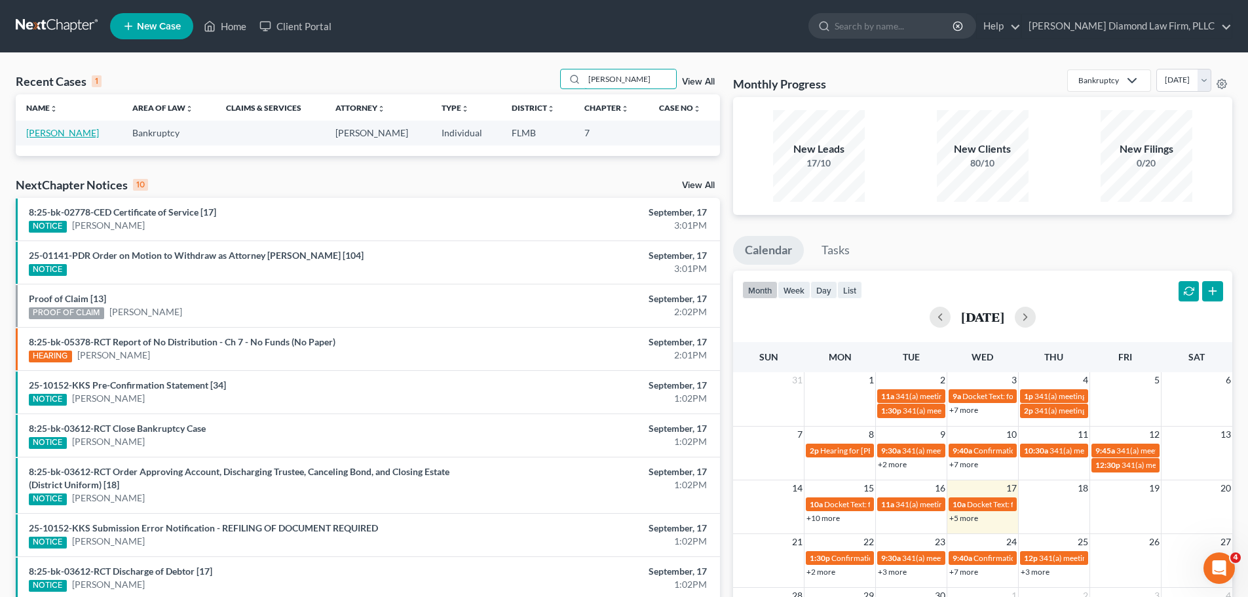
type input "[PERSON_NAME]"
click at [67, 135] on link "[PERSON_NAME]" at bounding box center [62, 132] width 73 height 11
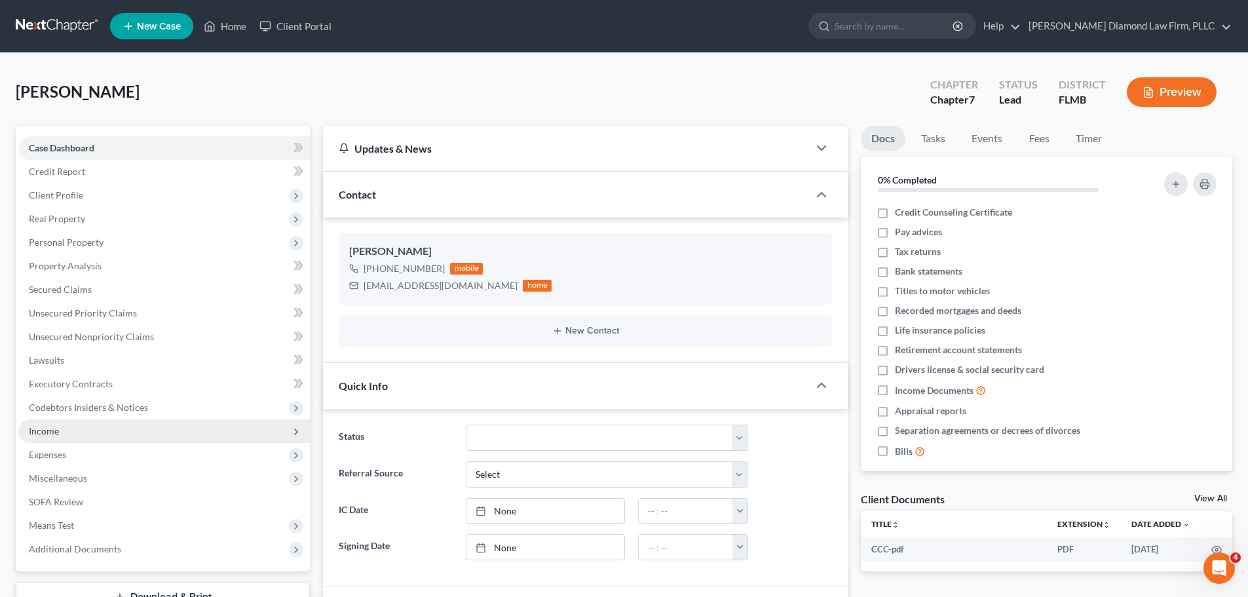
click at [107, 430] on span "Income" at bounding box center [164, 431] width 292 height 24
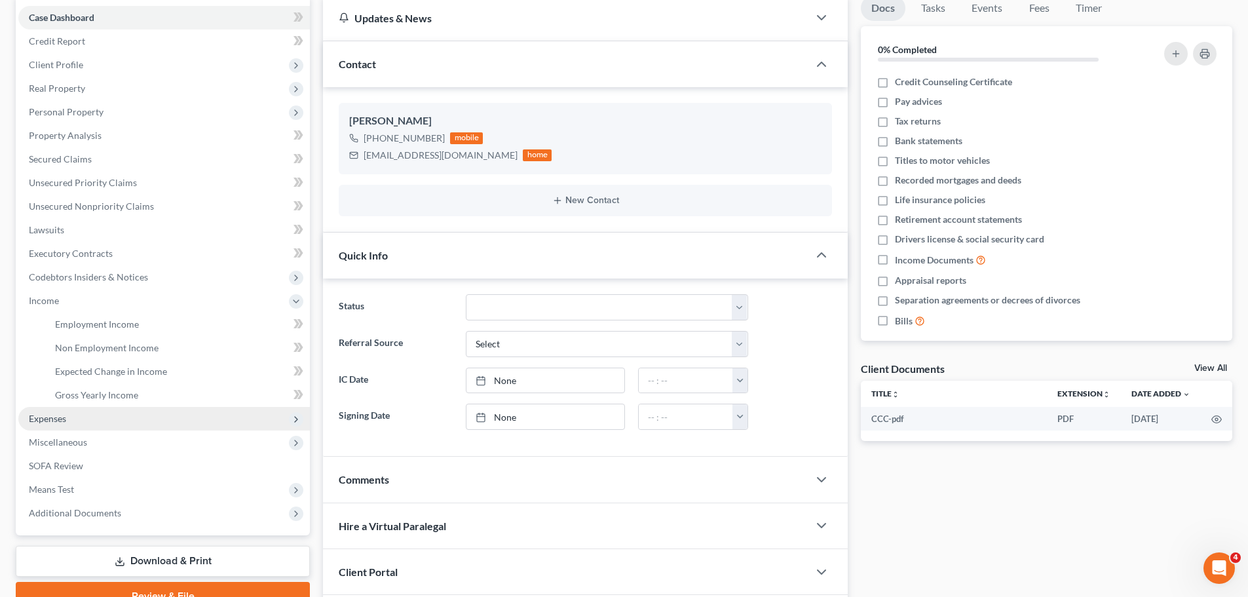
scroll to position [131, 0]
click at [81, 417] on span "Expenses" at bounding box center [164, 418] width 292 height 24
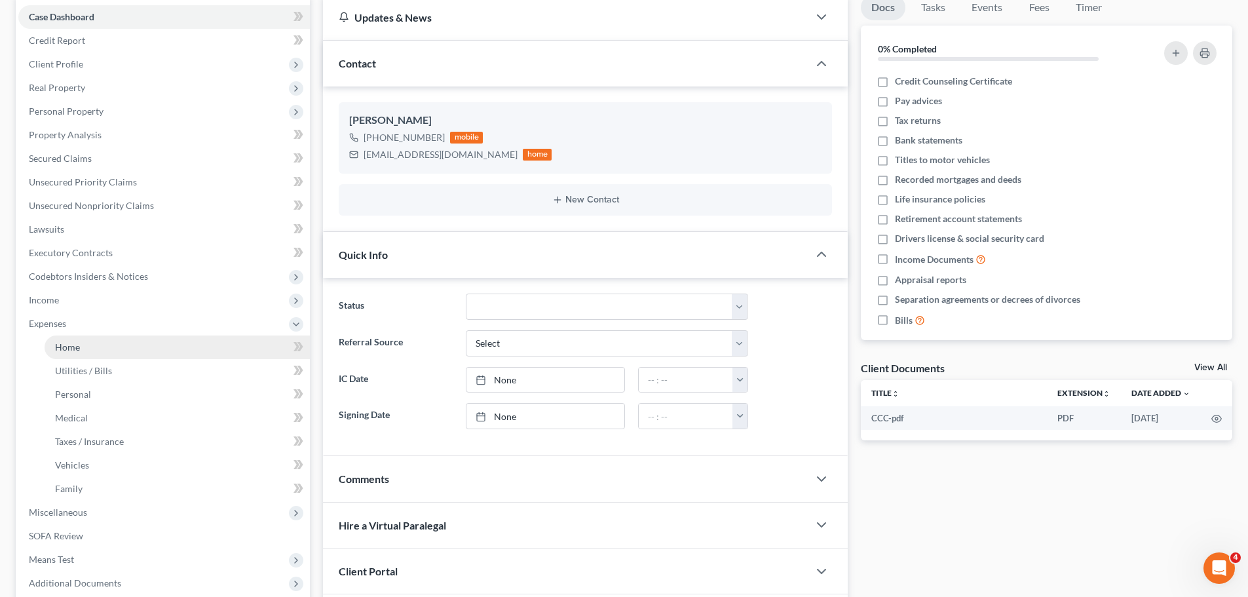
click at [64, 348] on span "Home" at bounding box center [67, 346] width 25 height 11
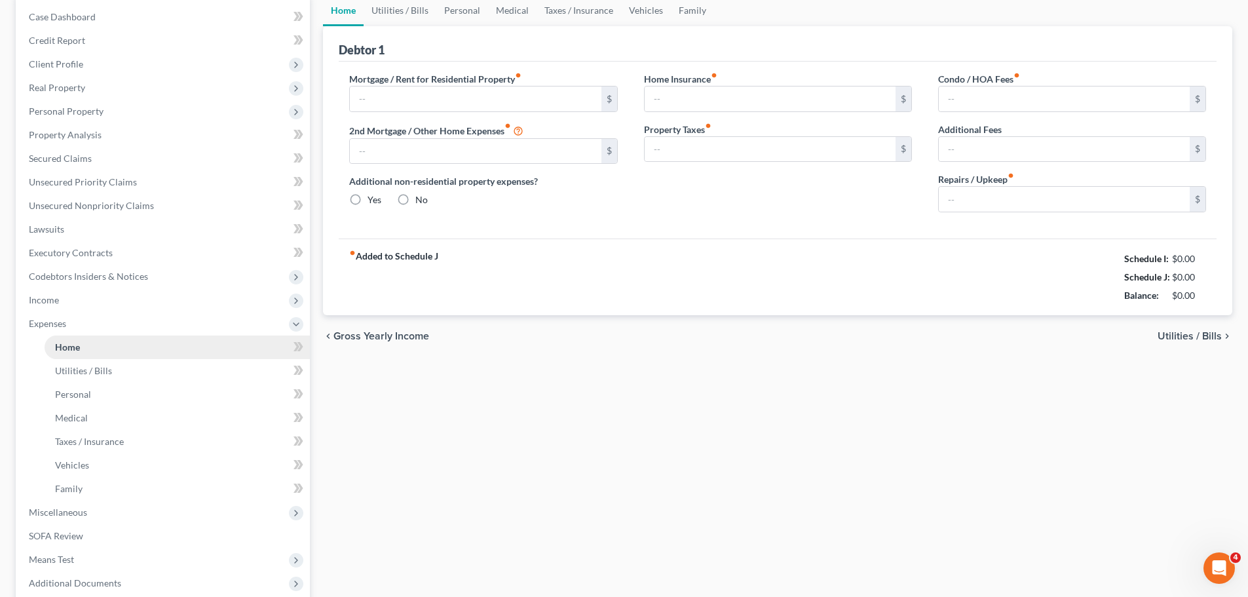
scroll to position [28, 0]
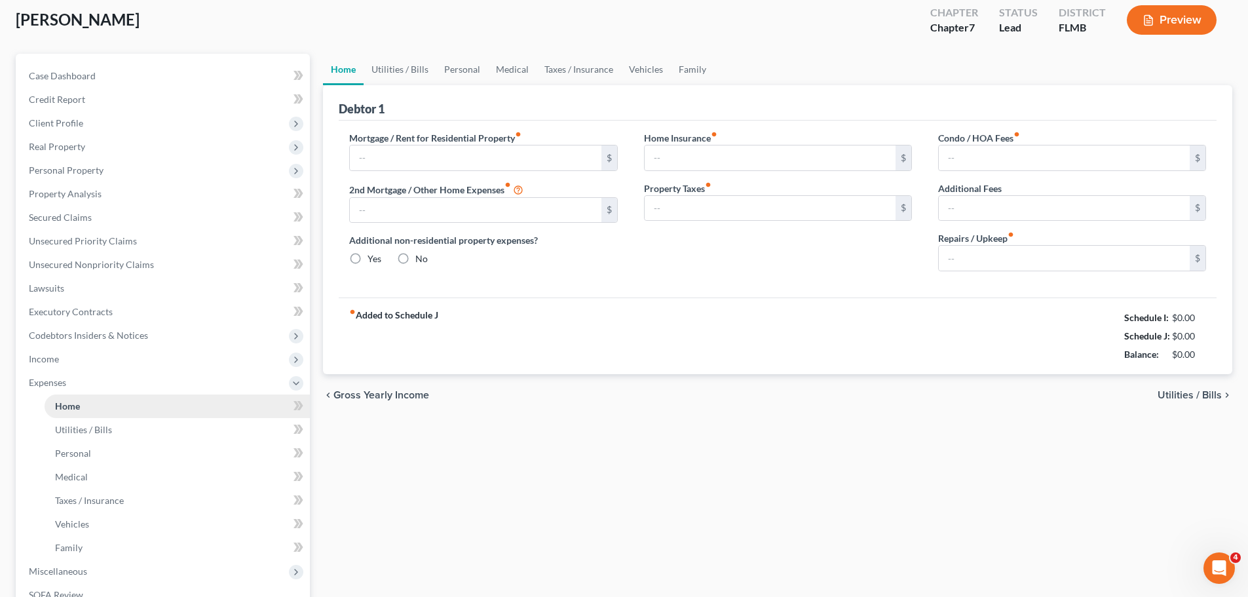
type input "1,886.49"
type input "0.00"
radio input "true"
type input "0.00"
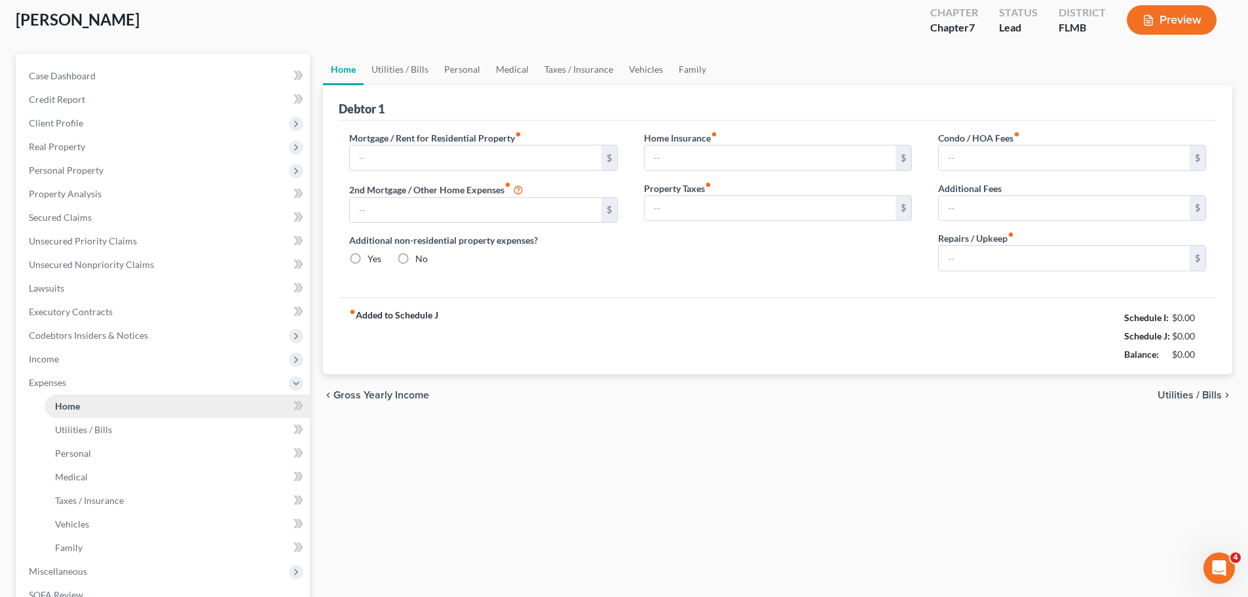
type input "0.00"
type input "150.00"
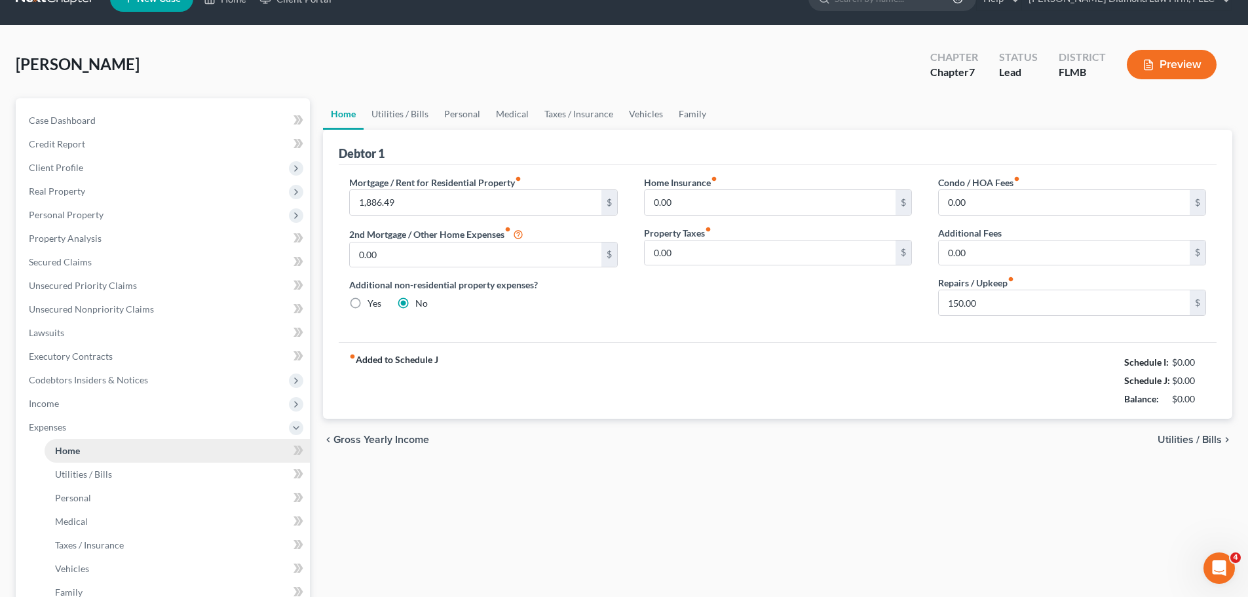
scroll to position [0, 0]
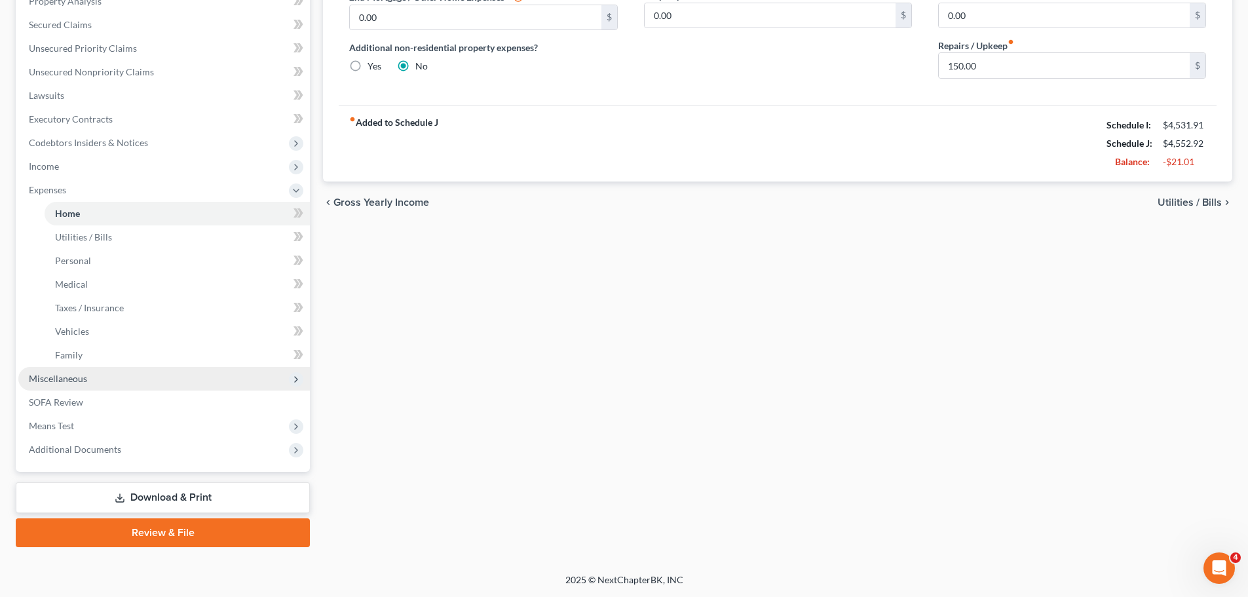
click at [63, 380] on span "Miscellaneous" at bounding box center [58, 378] width 58 height 11
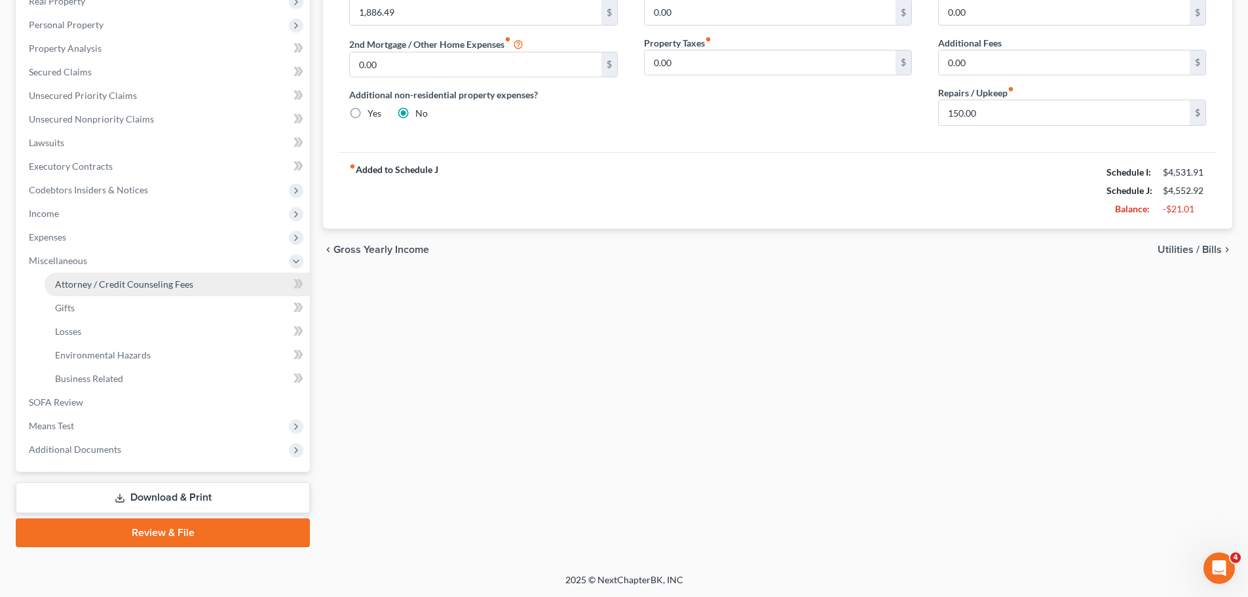
click at [85, 289] on span "Attorney / Credit Counseling Fees" at bounding box center [124, 283] width 138 height 11
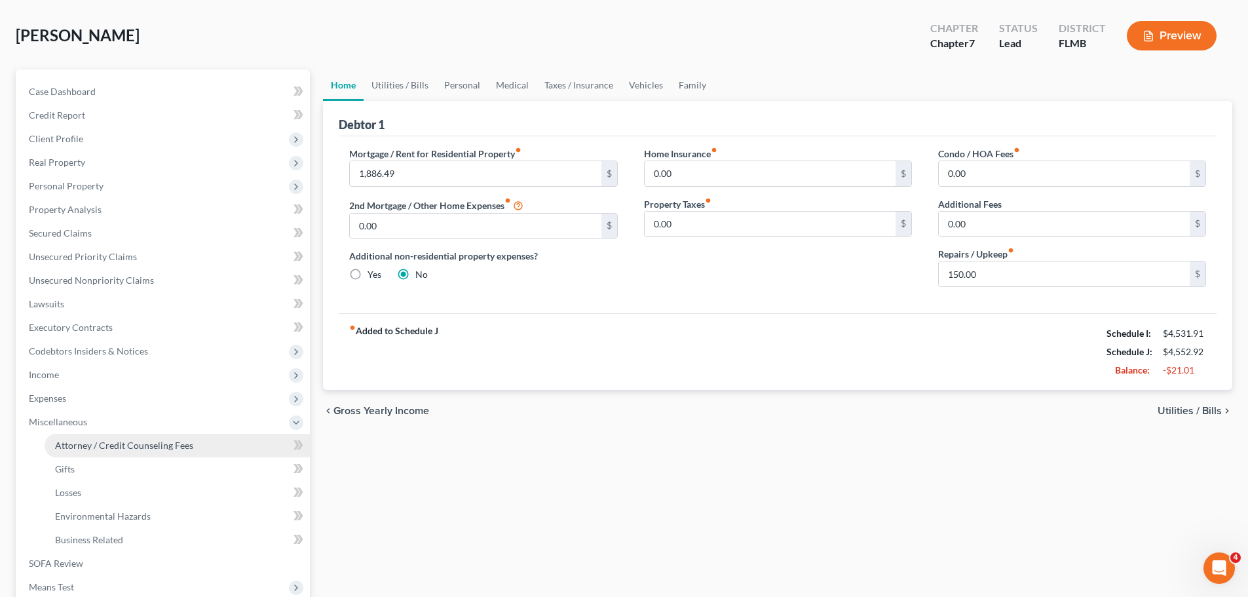
select select "2"
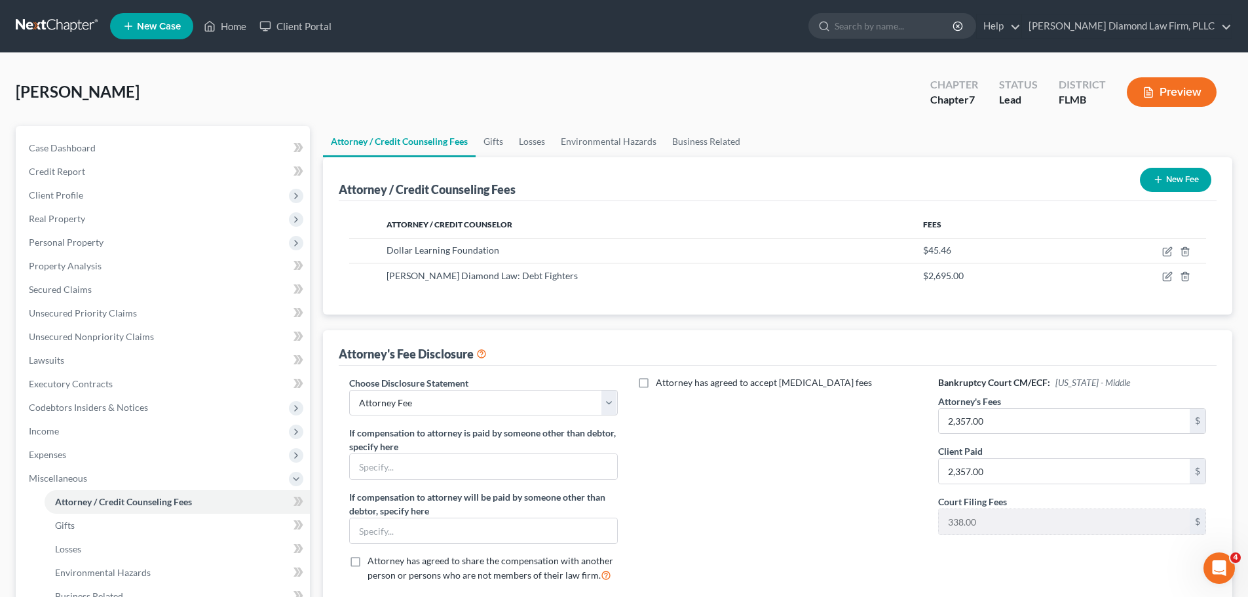
click at [47, 35] on link at bounding box center [58, 26] width 84 height 24
